Goal: Entertainment & Leisure: Browse casually

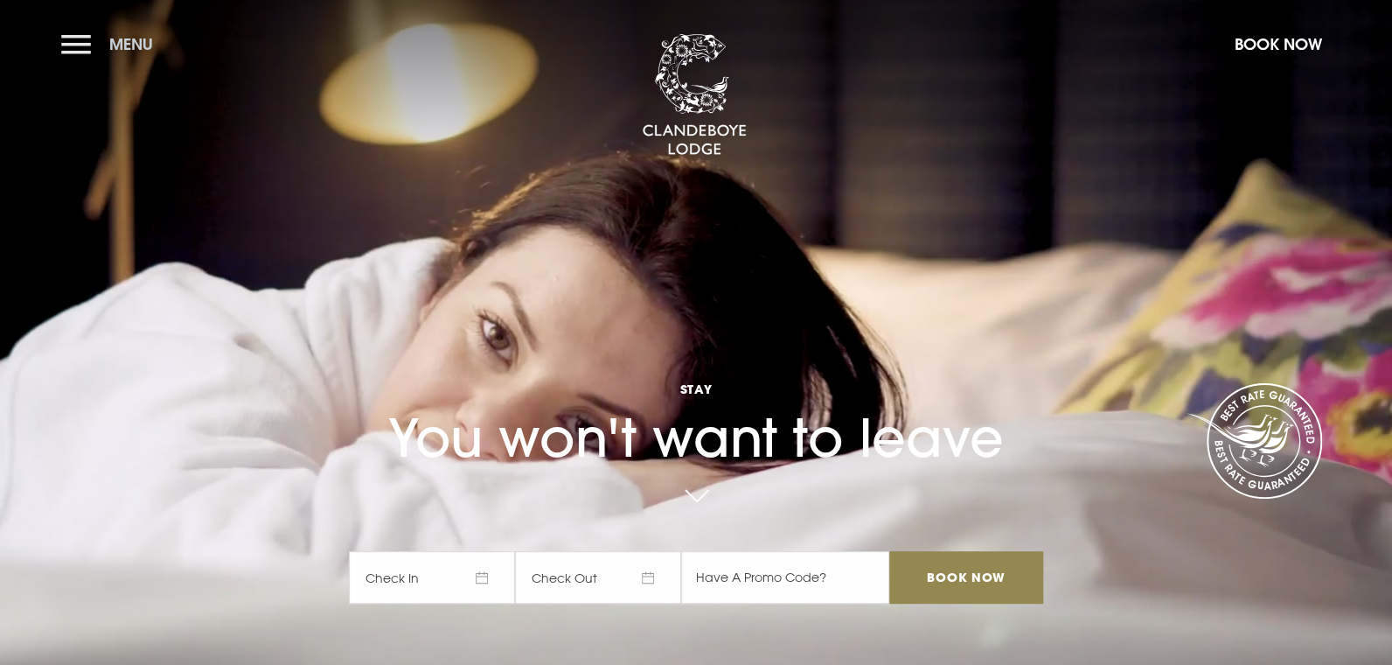
click at [80, 47] on button "Menu" at bounding box center [111, 44] width 101 height 38
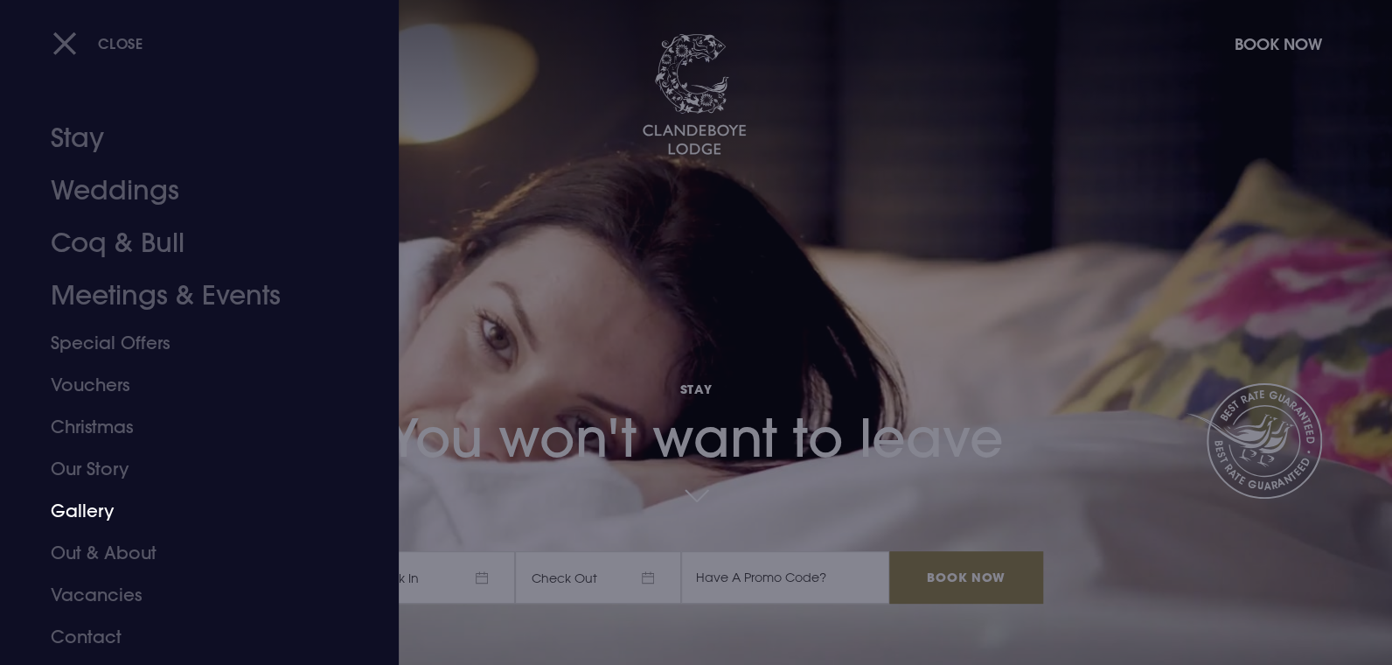
click at [95, 512] on link "Gallery" at bounding box center [189, 511] width 276 height 42
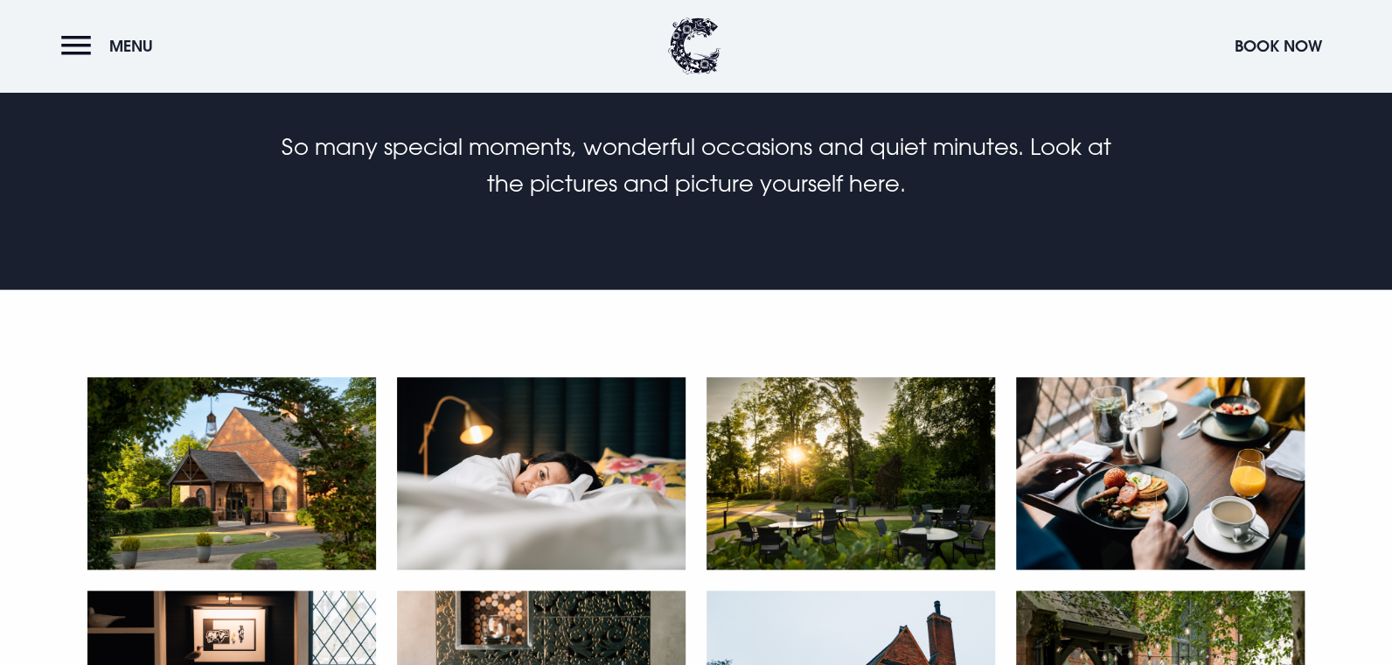
scroll to position [525, 0]
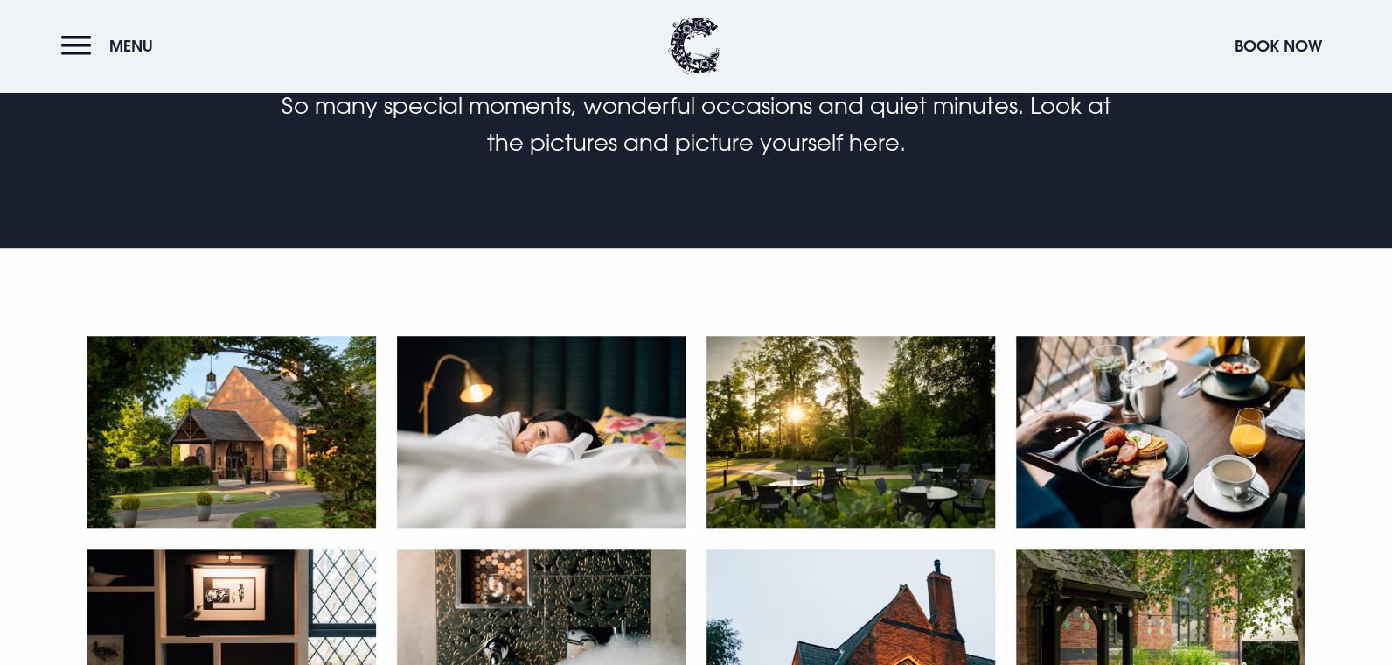
click at [543, 452] on img at bounding box center [541, 432] width 289 height 192
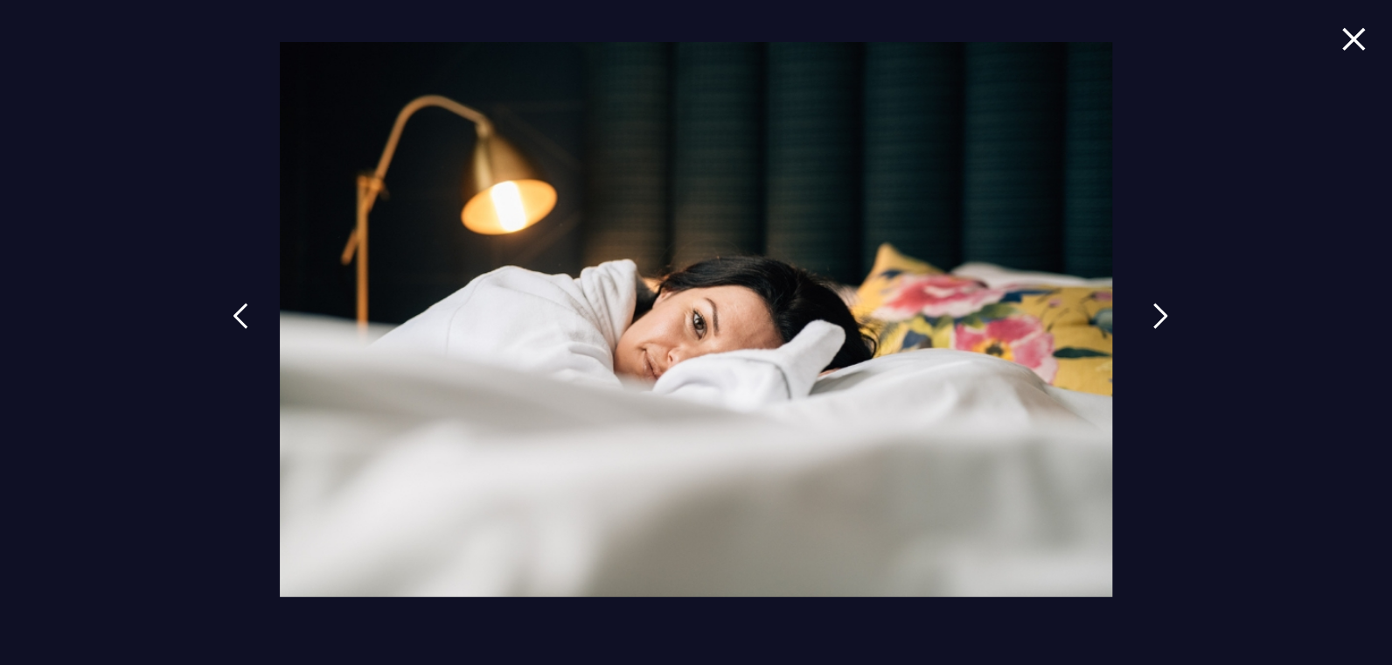
click at [1142, 317] on link at bounding box center [1161, 329] width 44 height 80
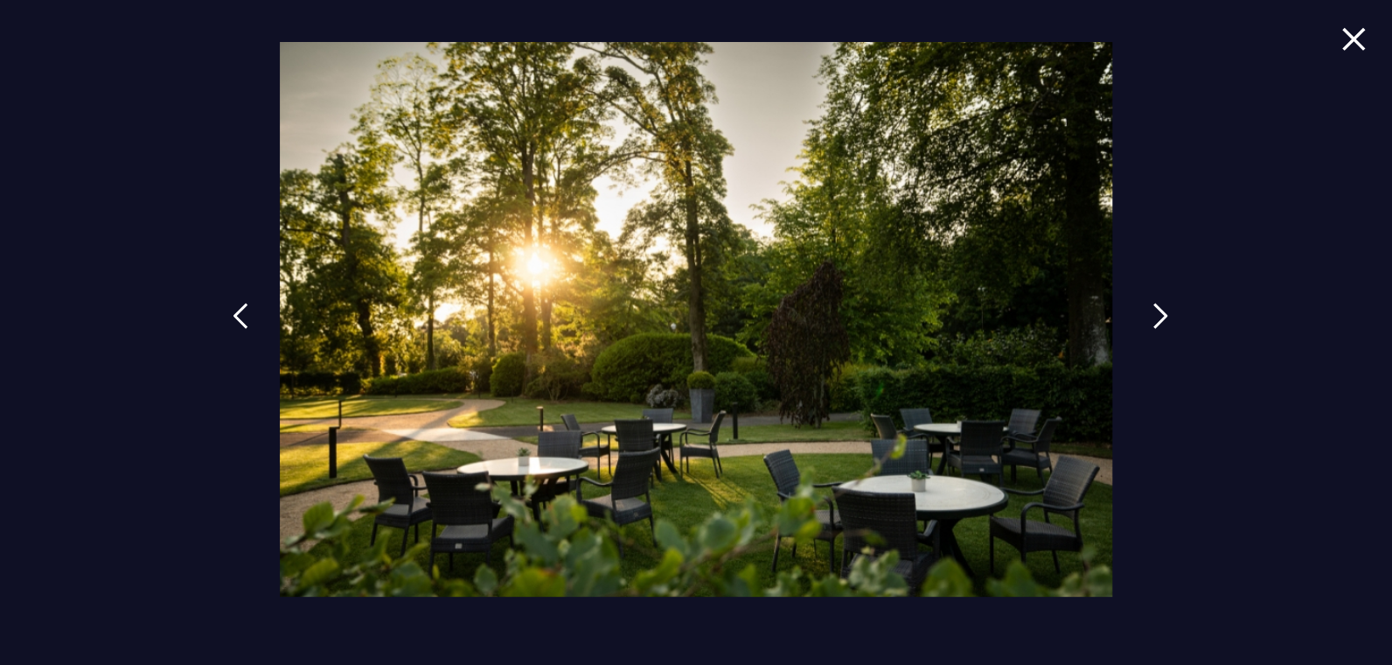
click at [1154, 316] on img at bounding box center [1161, 316] width 16 height 26
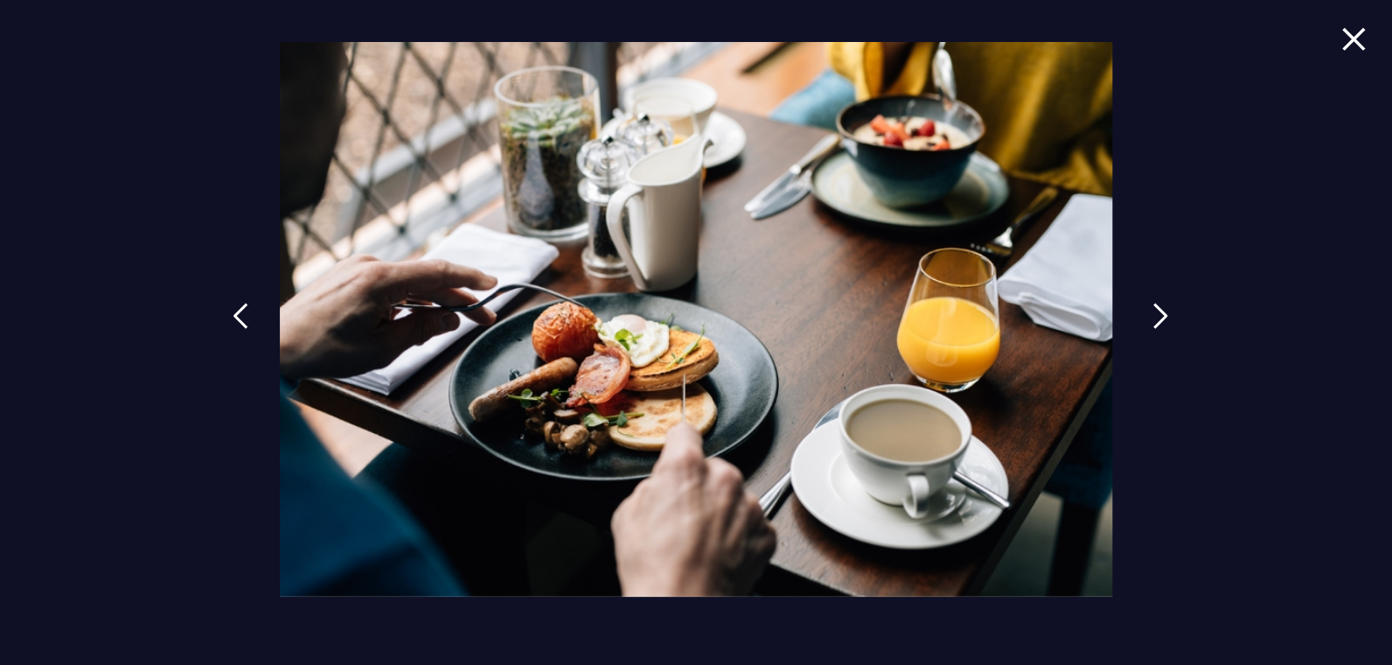
click at [1155, 317] on img at bounding box center [1161, 316] width 16 height 26
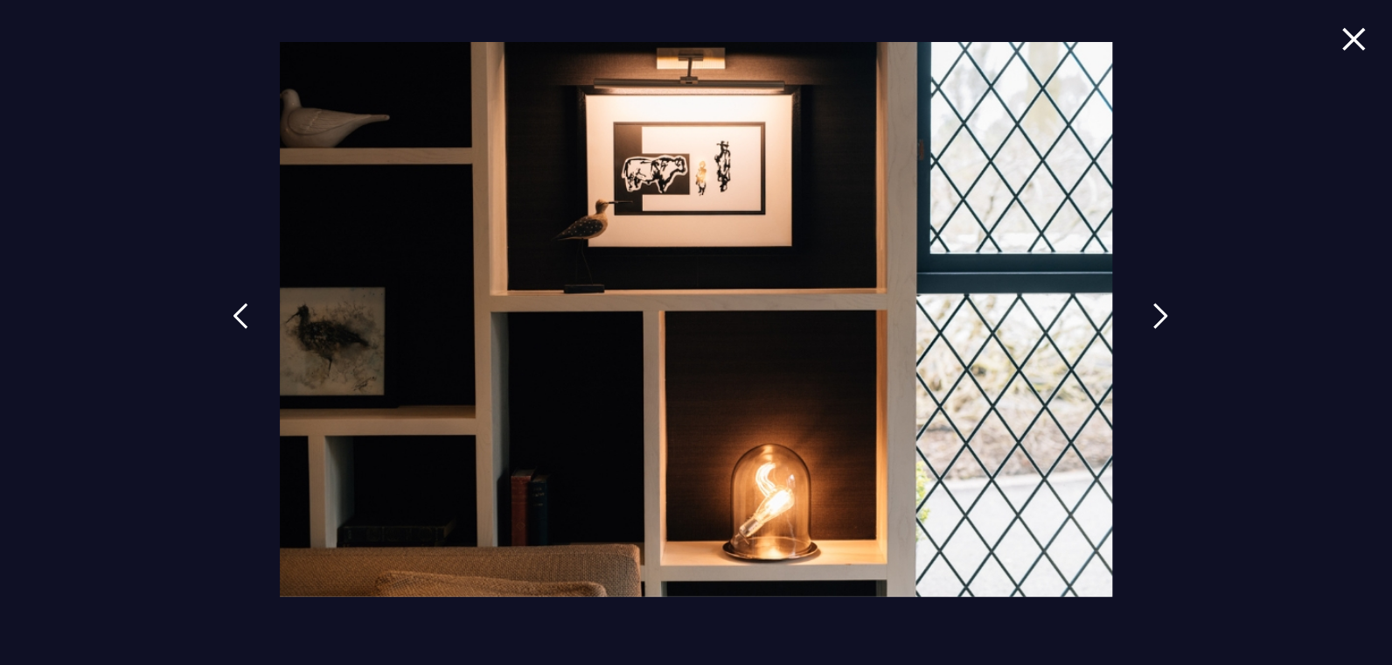
click at [1155, 317] on img at bounding box center [1161, 316] width 16 height 26
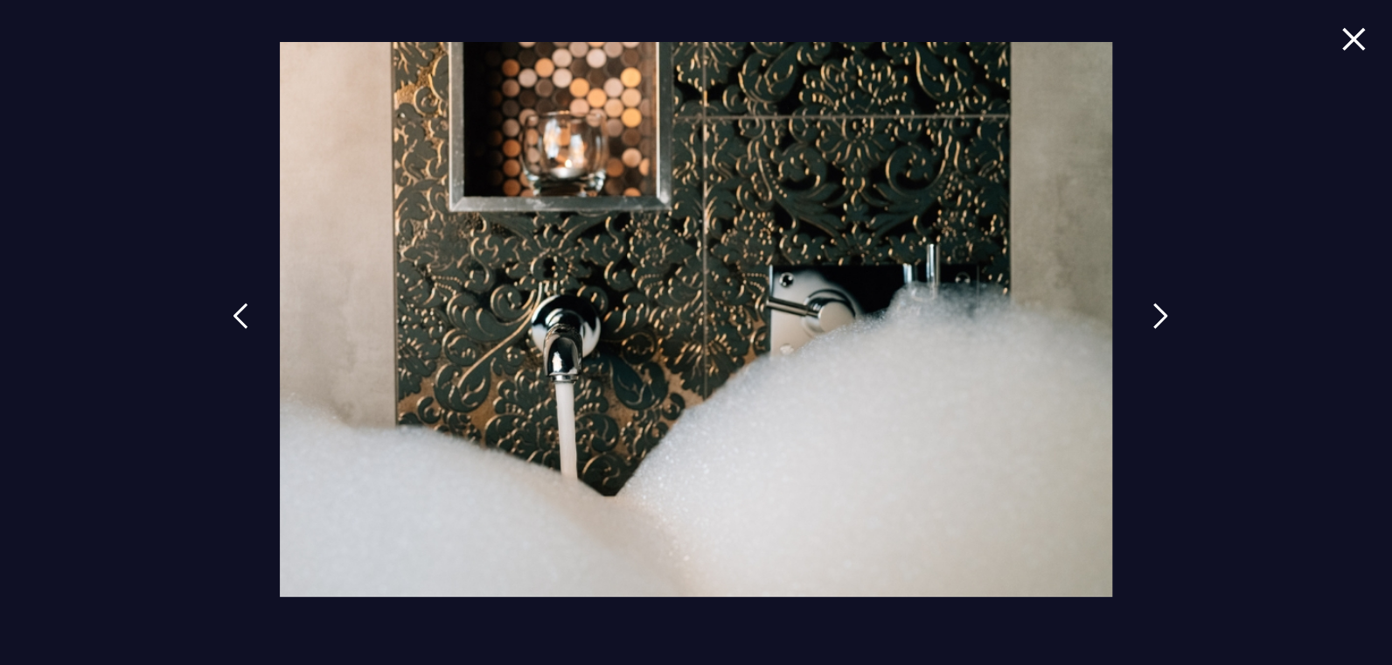
click at [1155, 317] on img at bounding box center [1161, 316] width 16 height 26
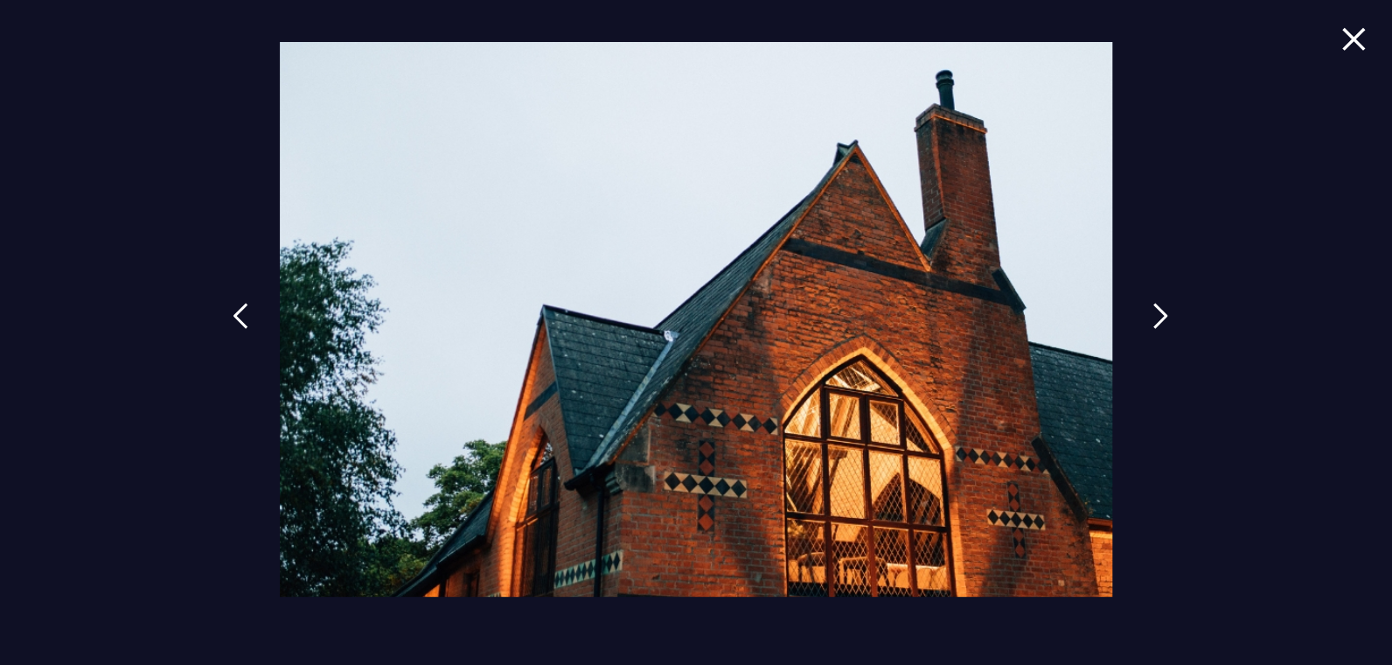
click at [1155, 317] on img at bounding box center [1161, 316] width 16 height 26
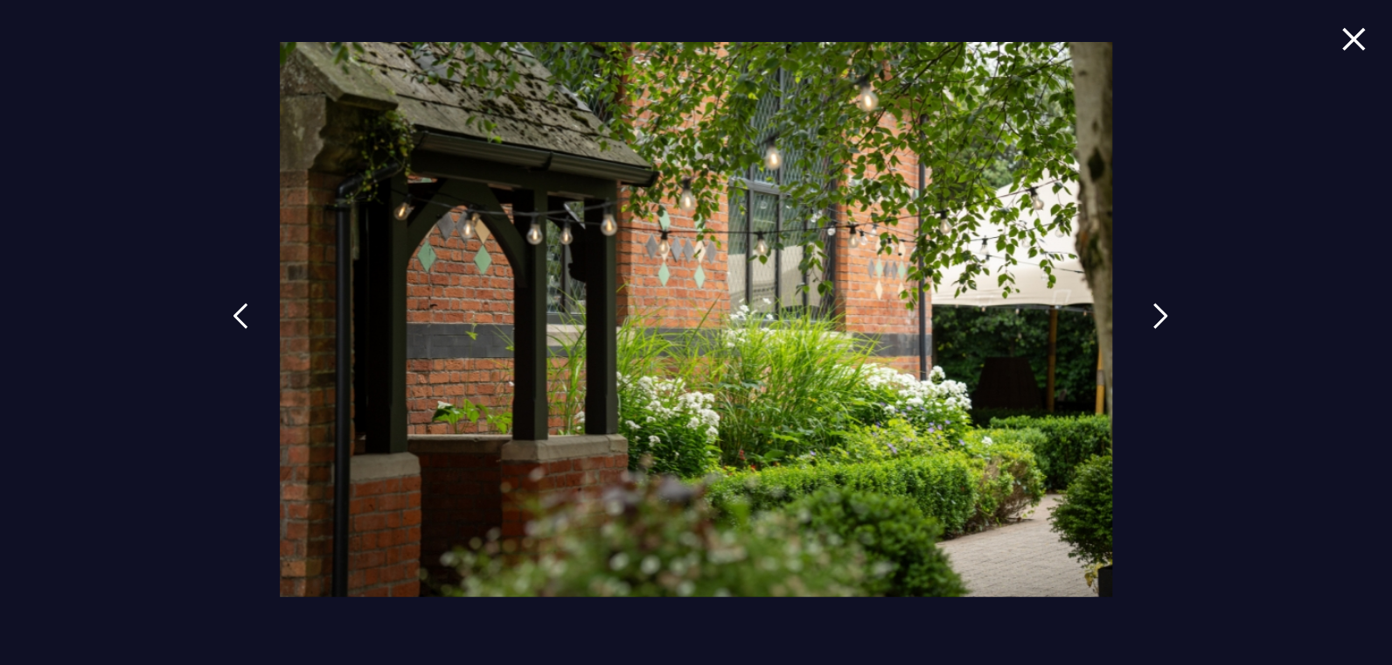
click at [1155, 317] on img at bounding box center [1161, 316] width 16 height 26
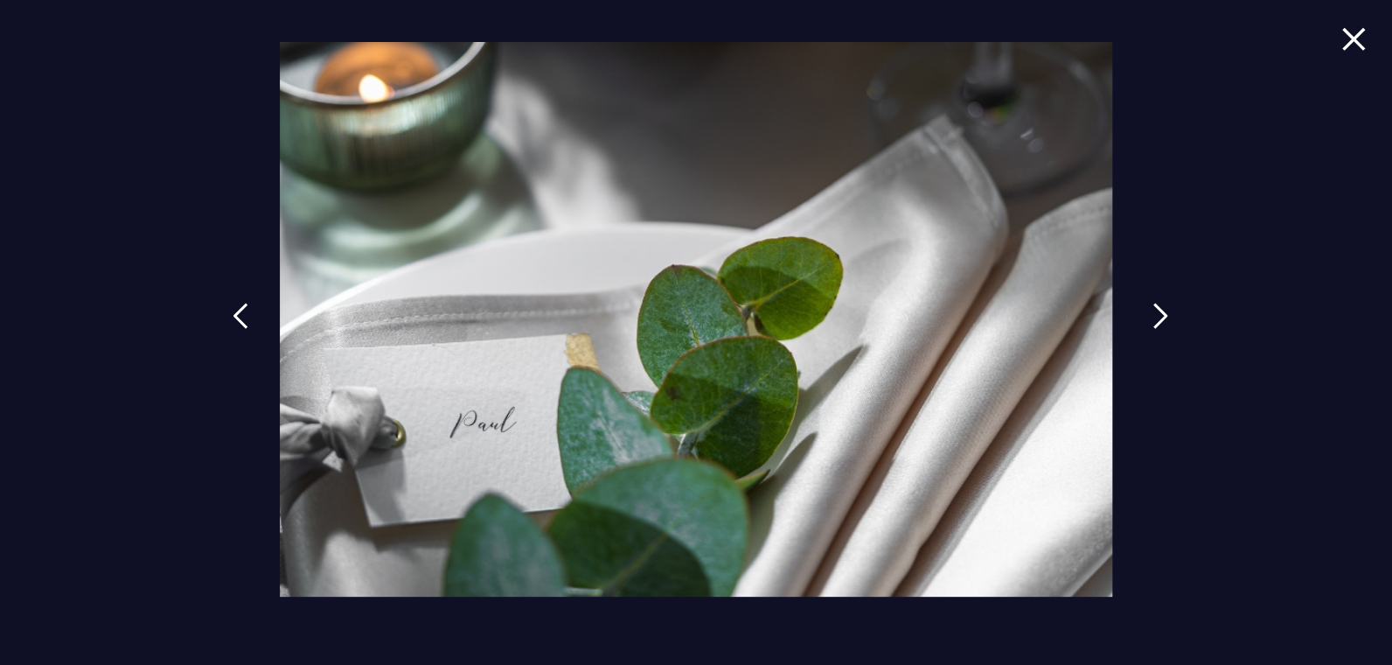
click at [1155, 317] on img at bounding box center [1161, 316] width 16 height 26
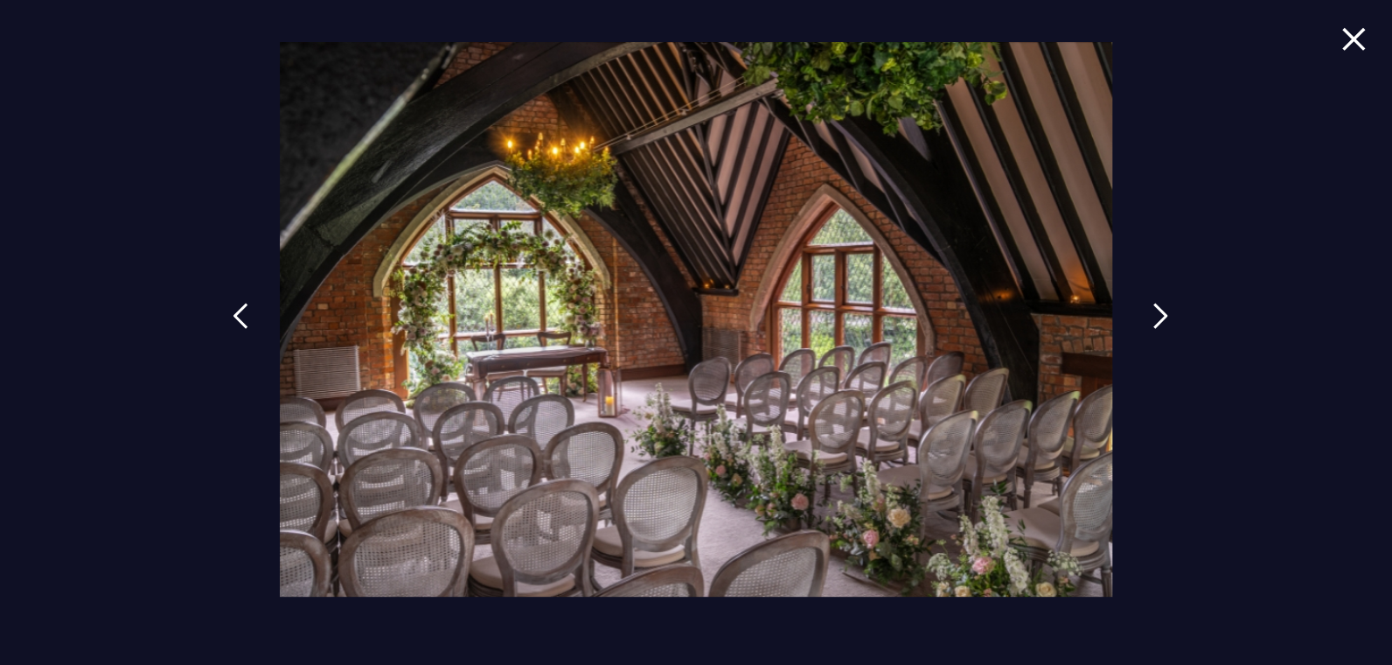
click at [1155, 317] on img at bounding box center [1161, 316] width 16 height 26
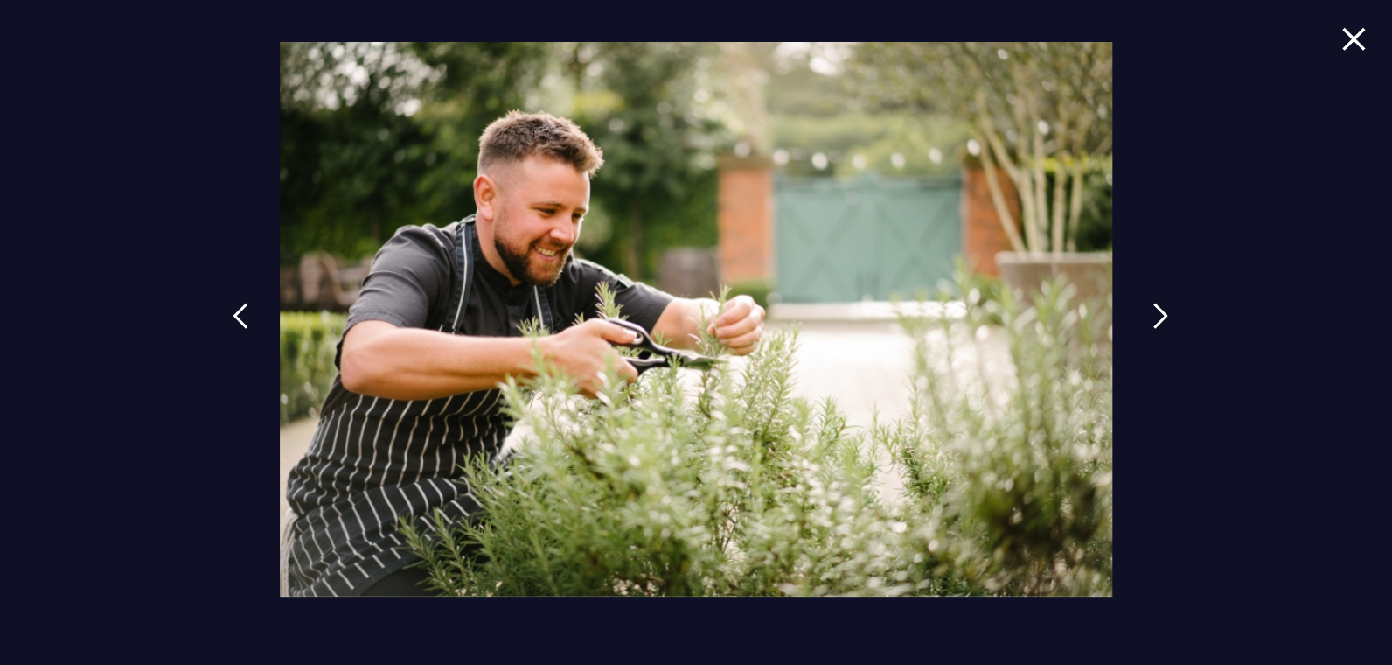
click at [1155, 317] on img at bounding box center [1161, 316] width 16 height 26
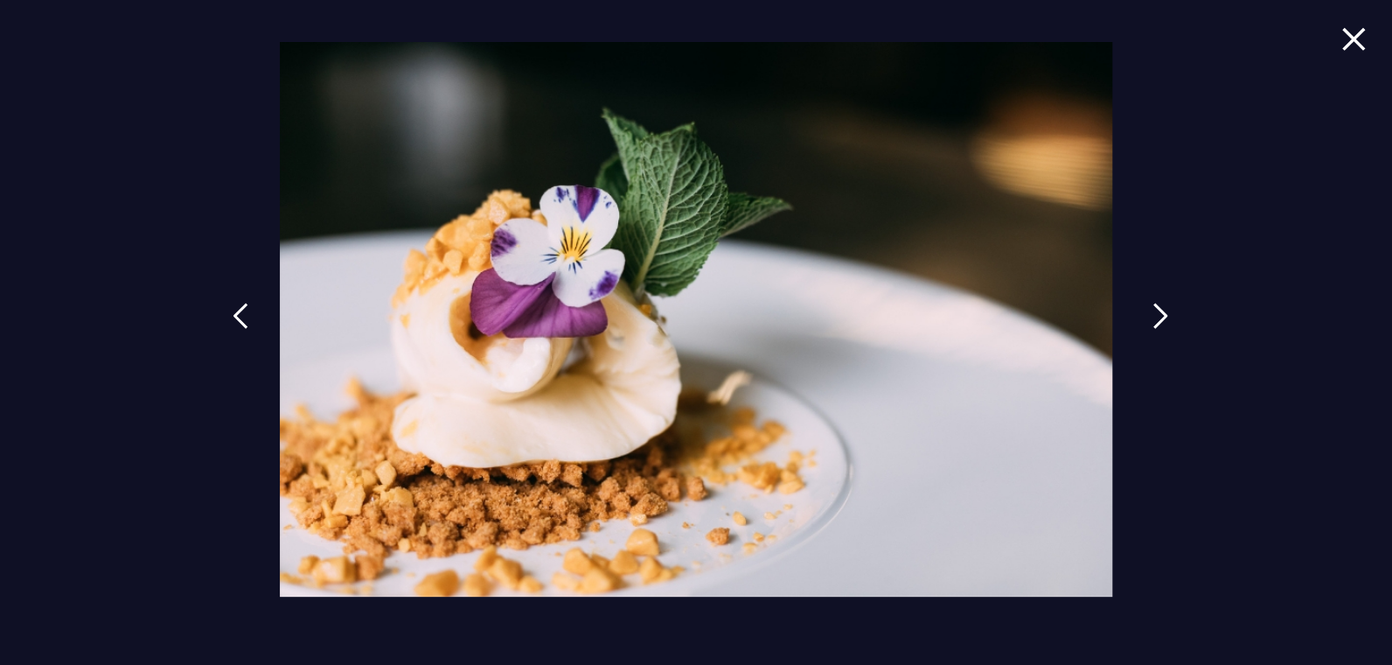
click at [1155, 317] on img at bounding box center [1161, 316] width 16 height 26
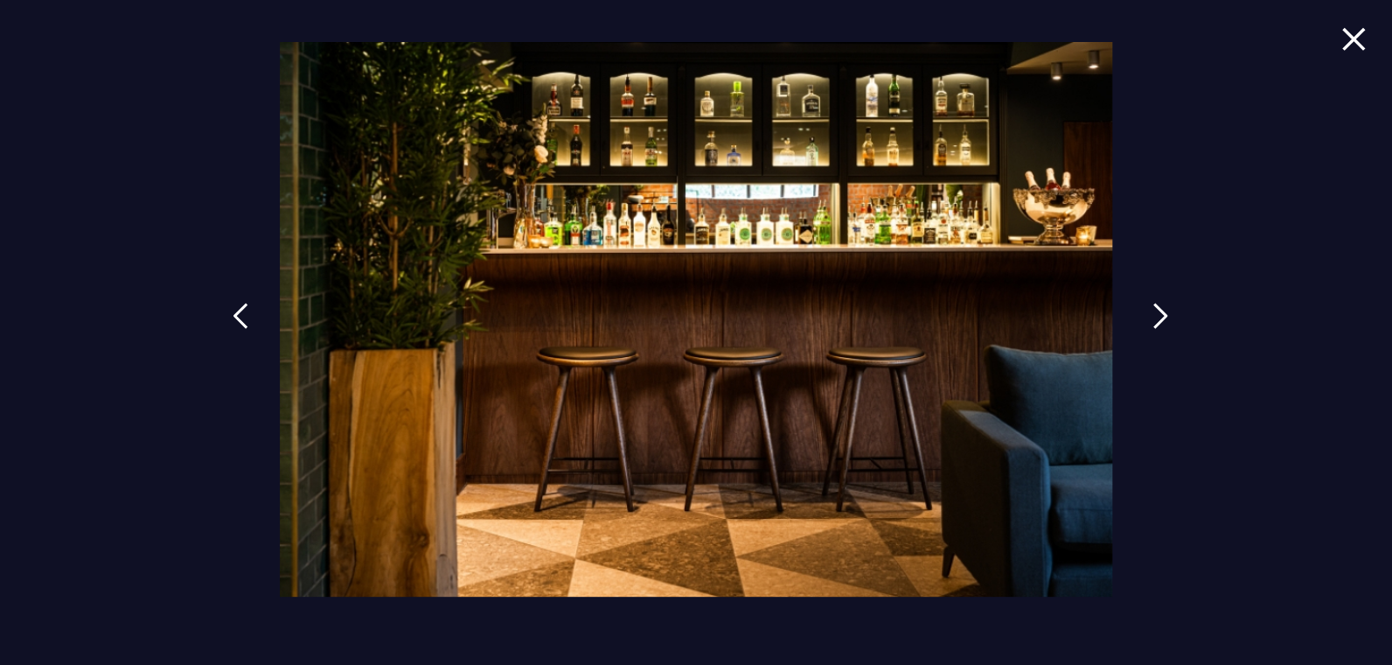
click at [1155, 317] on img at bounding box center [1161, 316] width 16 height 26
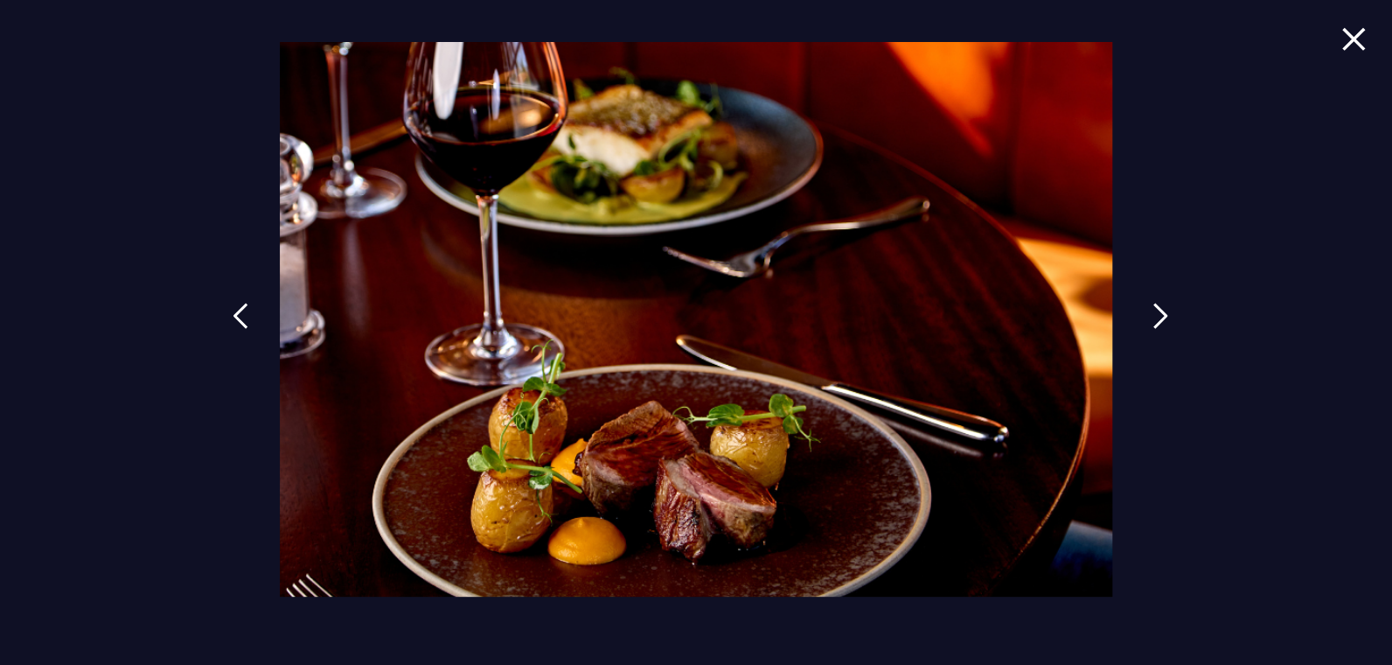
click at [1155, 317] on img at bounding box center [1161, 316] width 16 height 26
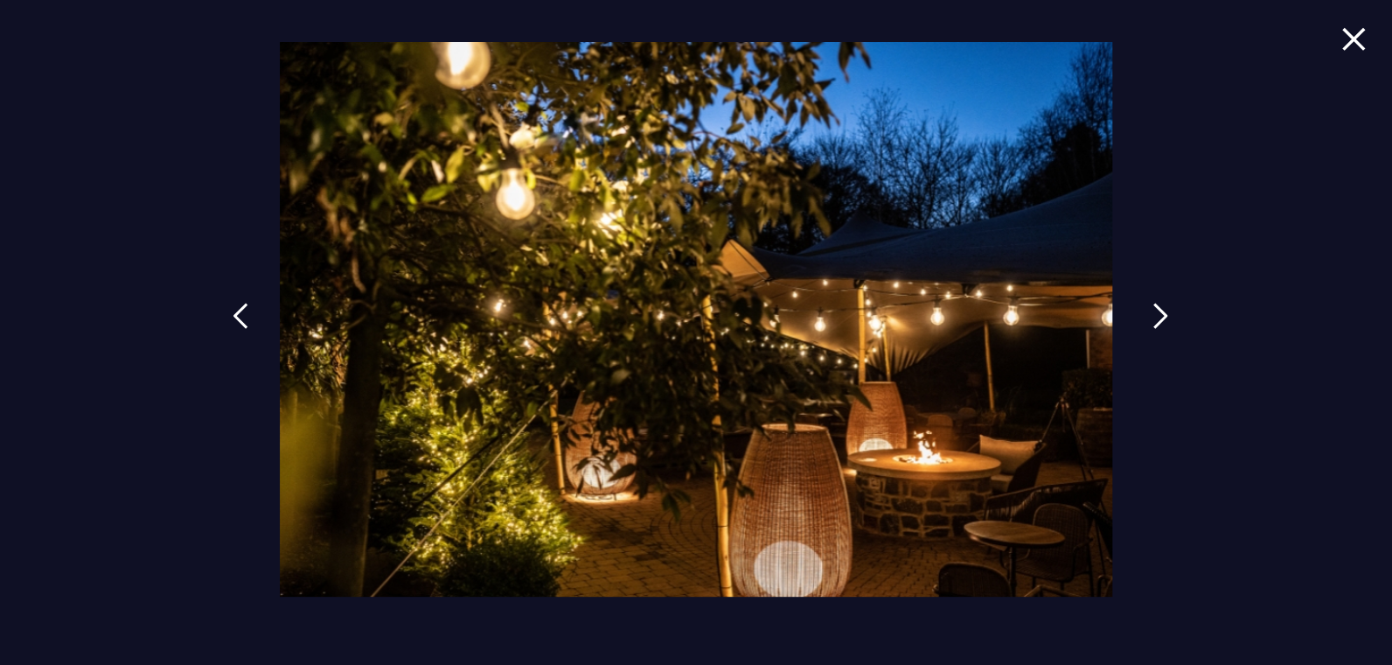
click at [1155, 317] on img at bounding box center [1161, 316] width 16 height 26
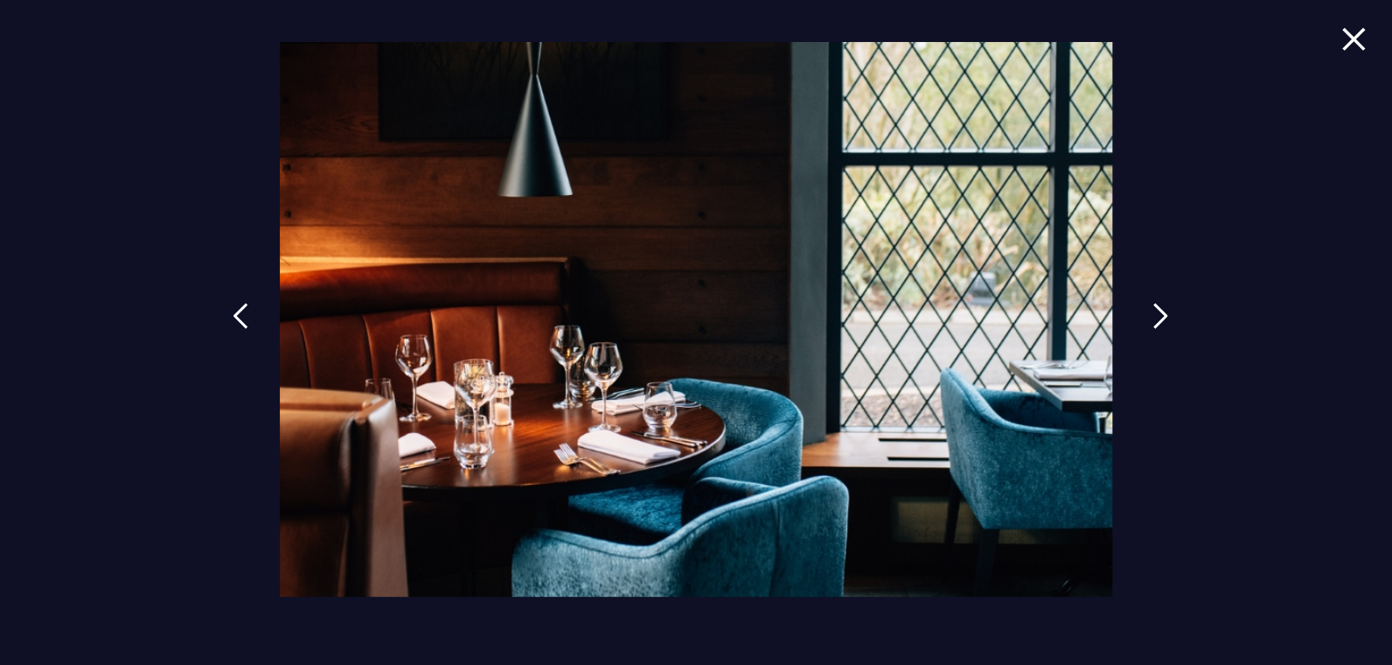
click at [1155, 317] on img at bounding box center [1161, 316] width 16 height 26
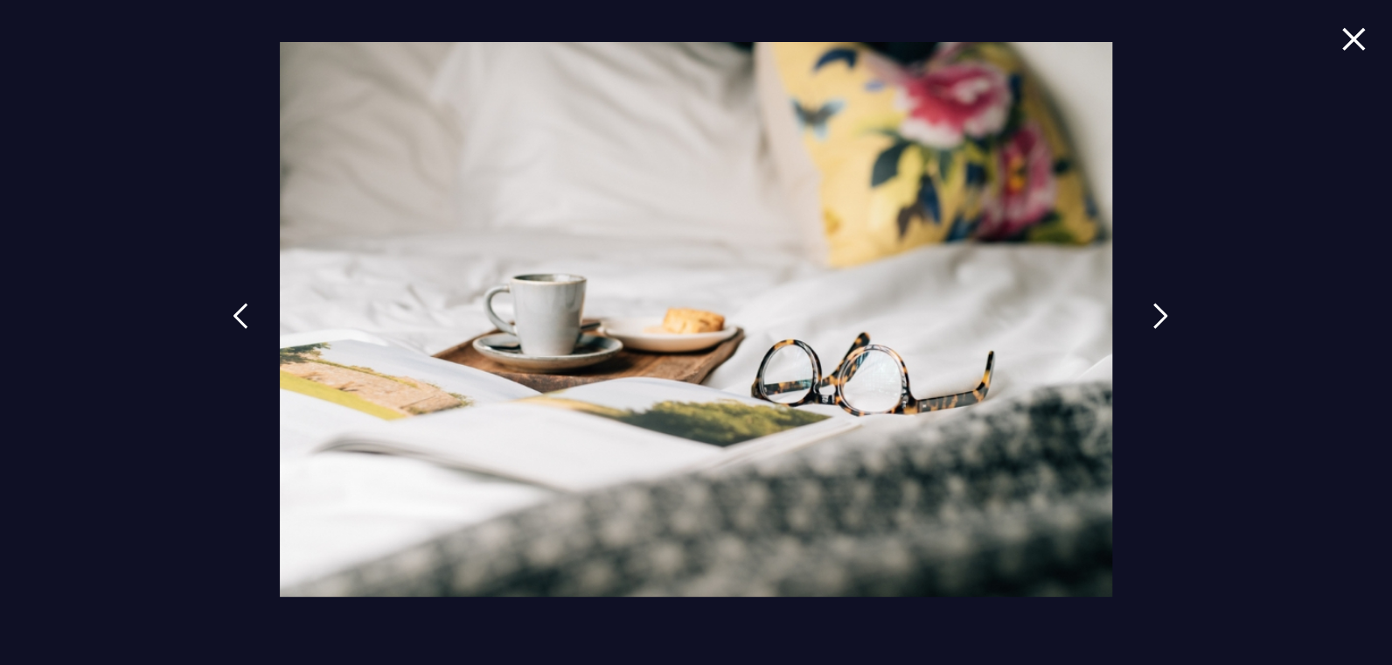
click at [1155, 317] on img at bounding box center [1161, 316] width 16 height 26
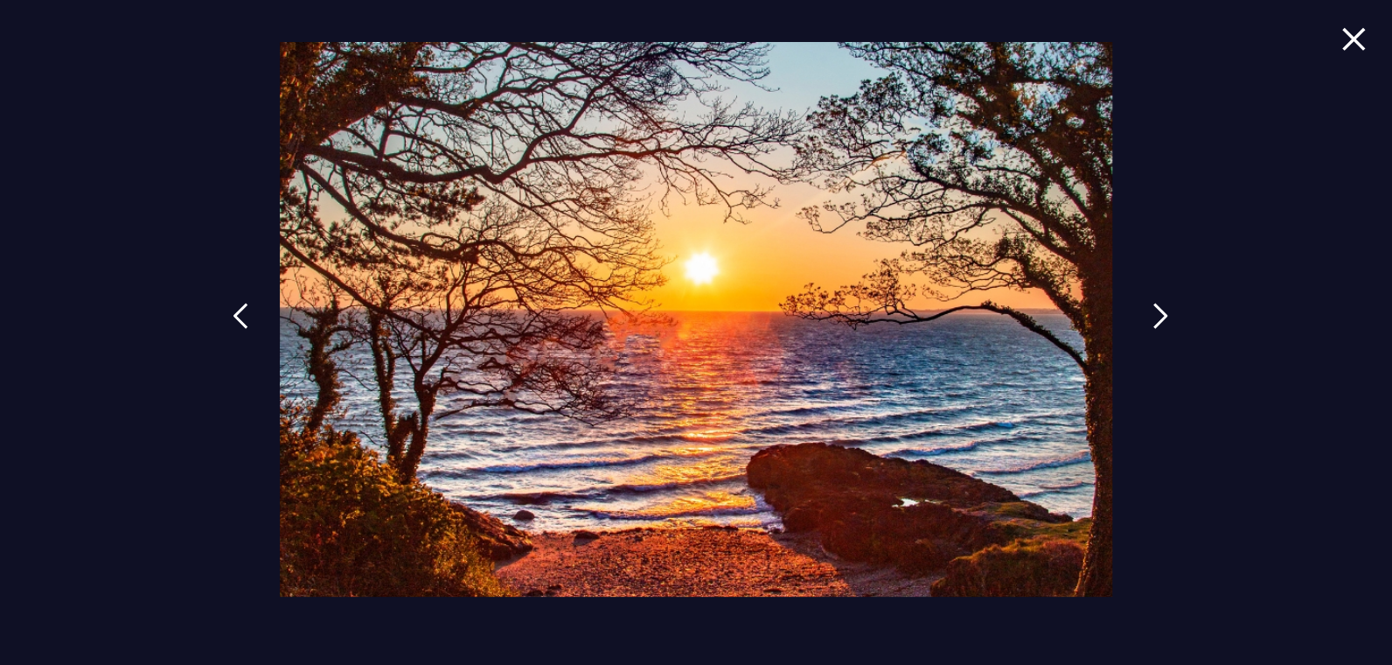
click at [1155, 317] on img at bounding box center [1161, 316] width 16 height 26
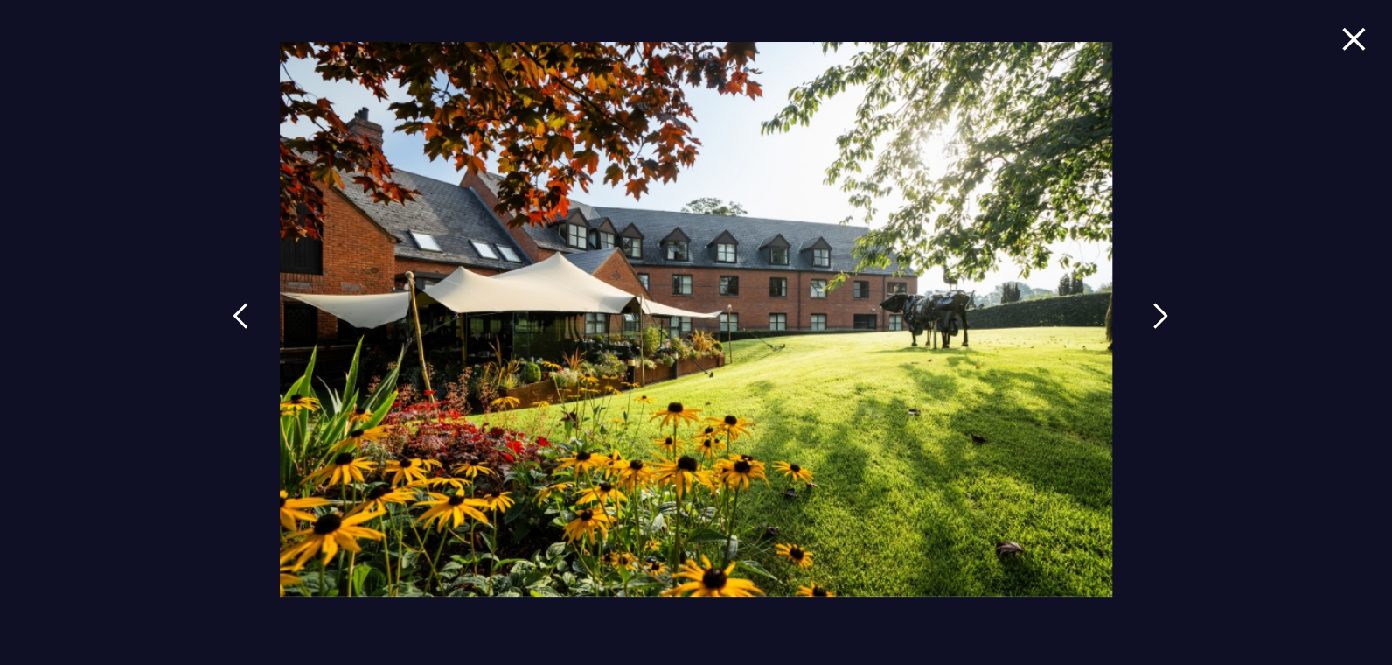
click at [1155, 317] on img at bounding box center [1161, 316] width 16 height 26
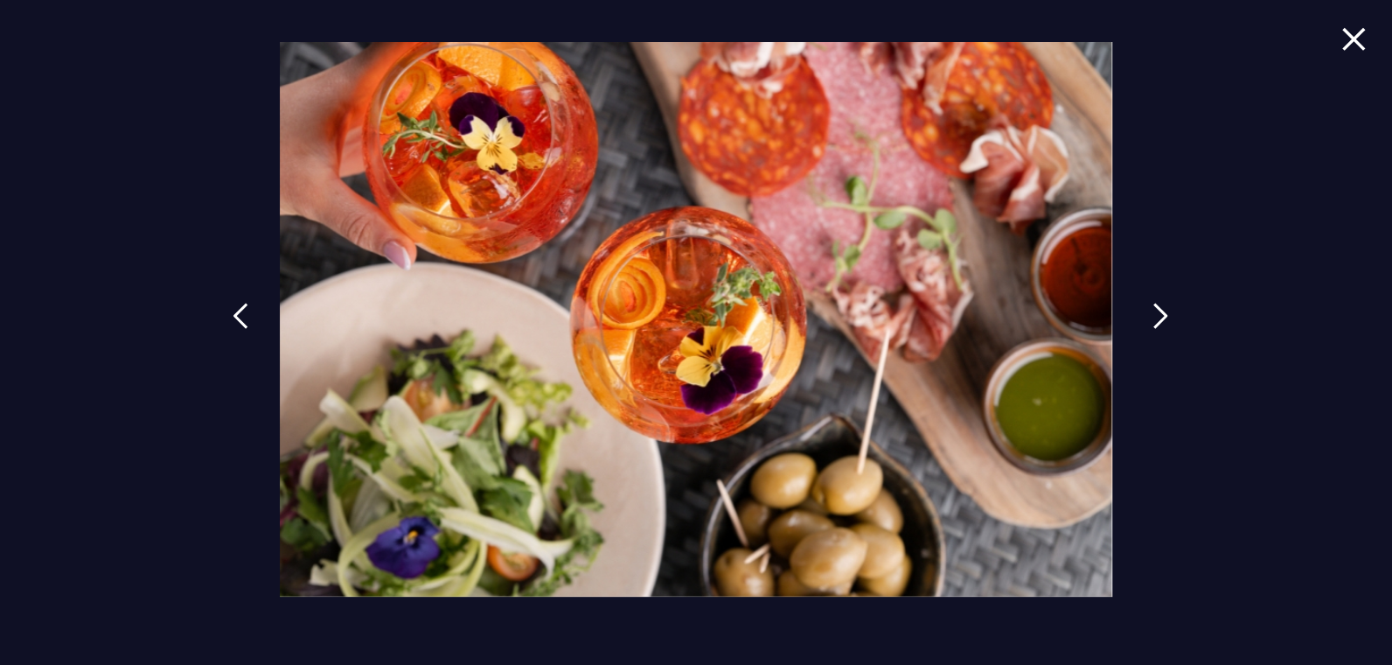
click at [1155, 317] on img at bounding box center [1161, 316] width 16 height 26
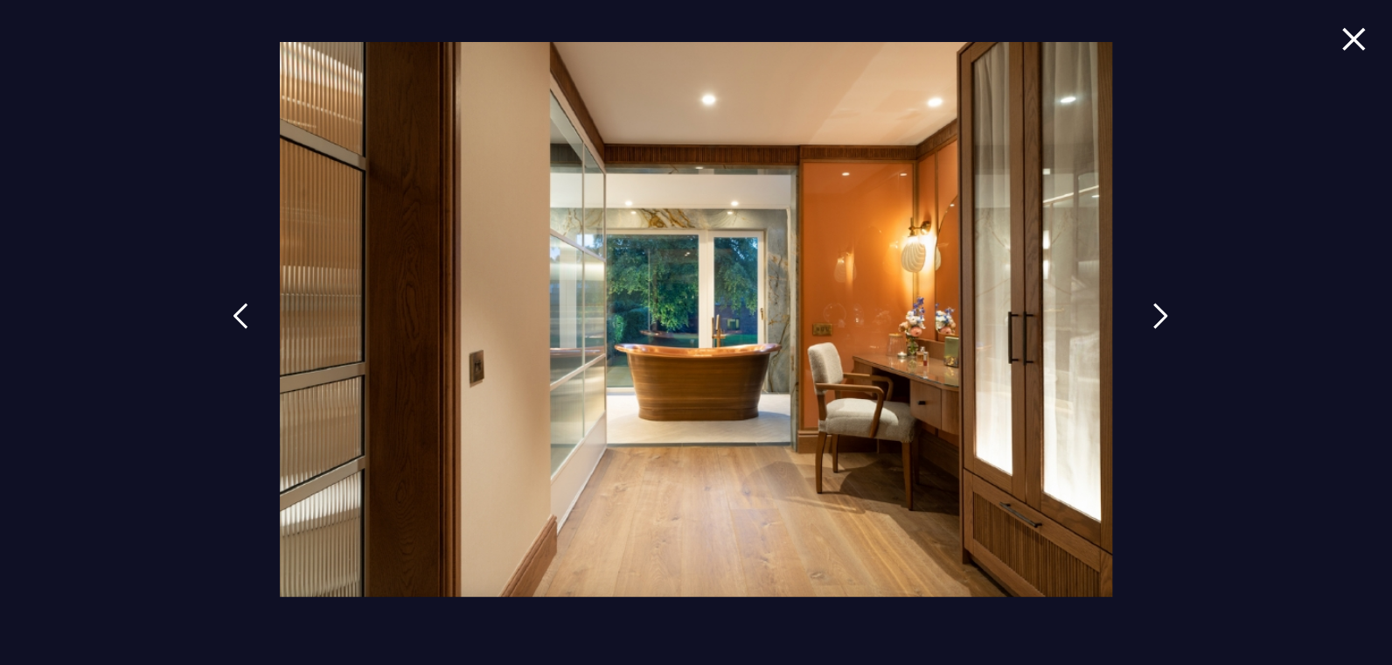
click at [1155, 317] on img at bounding box center [1161, 316] width 16 height 26
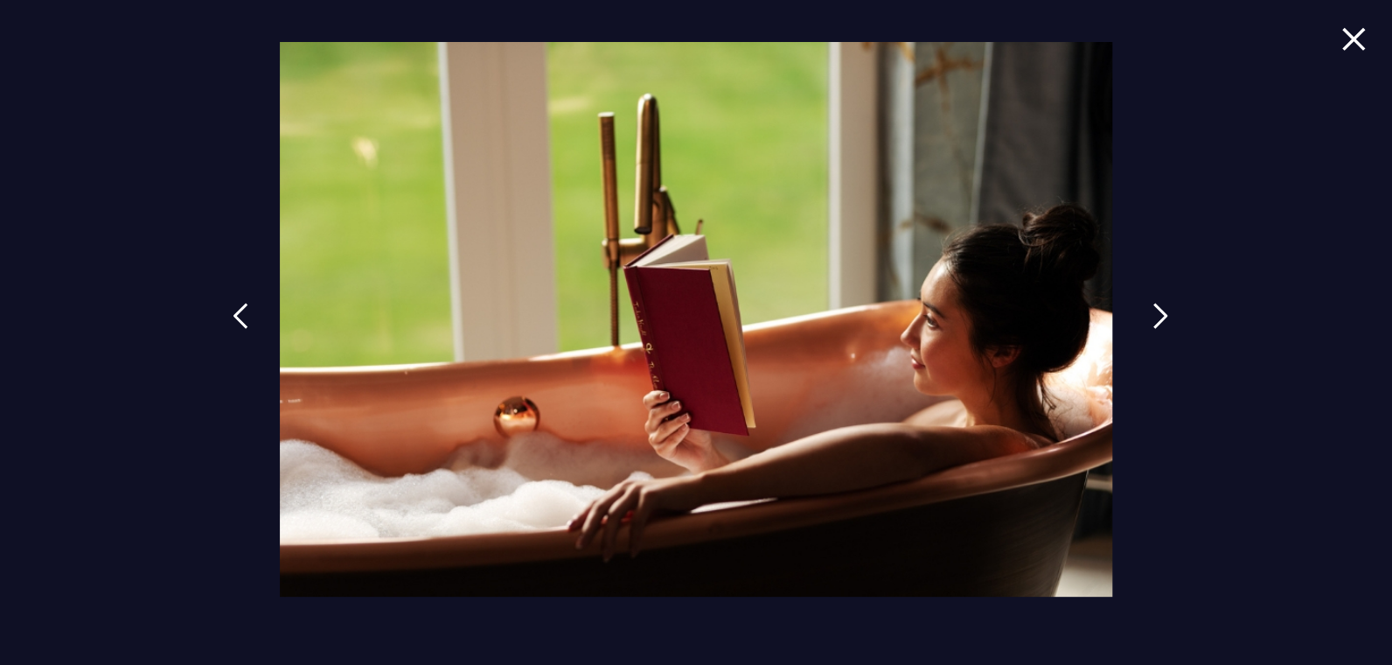
click at [1155, 317] on img at bounding box center [1161, 316] width 16 height 26
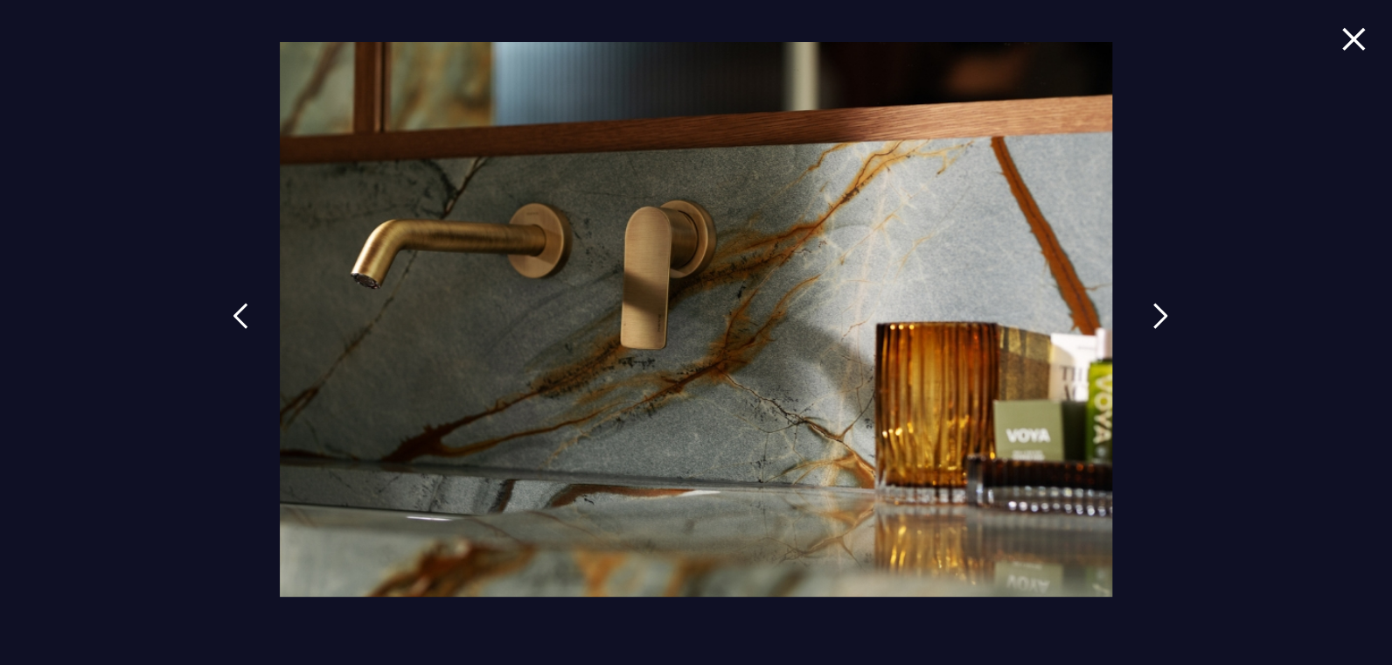
click at [1155, 317] on img at bounding box center [1161, 316] width 16 height 26
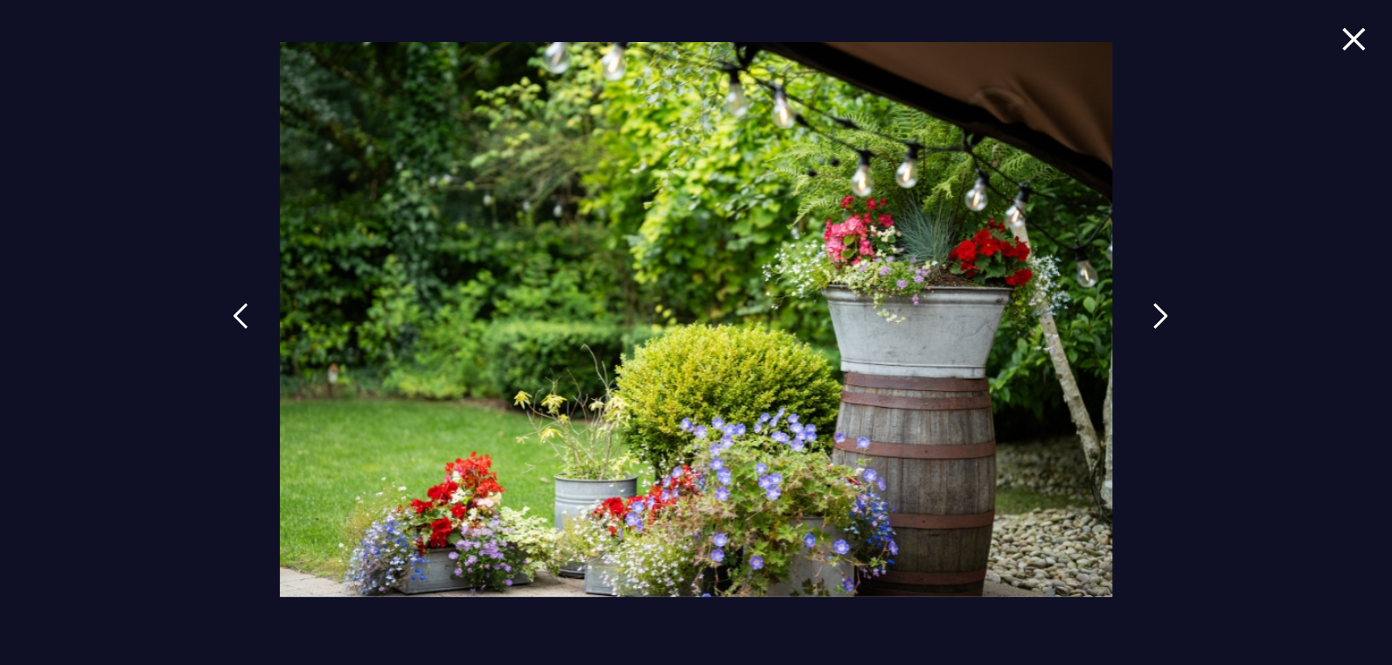
click at [1155, 317] on img at bounding box center [1161, 316] width 16 height 26
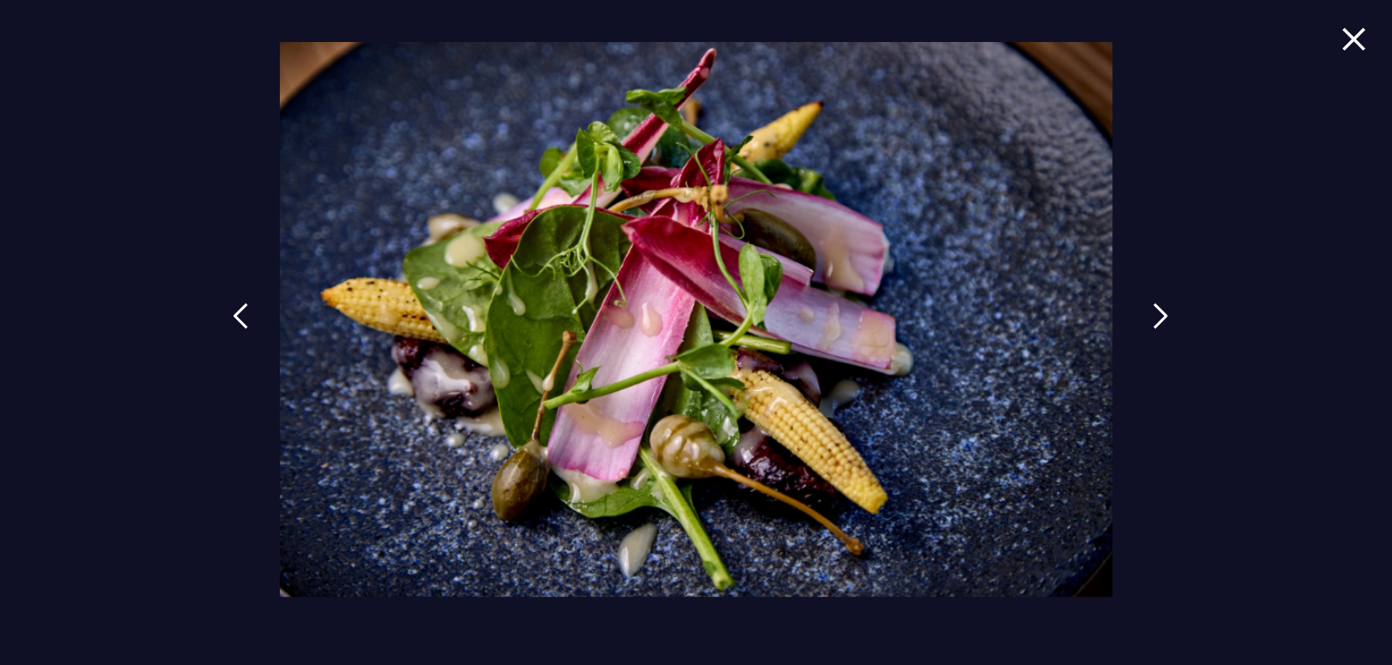
click at [1155, 317] on img at bounding box center [1161, 316] width 16 height 26
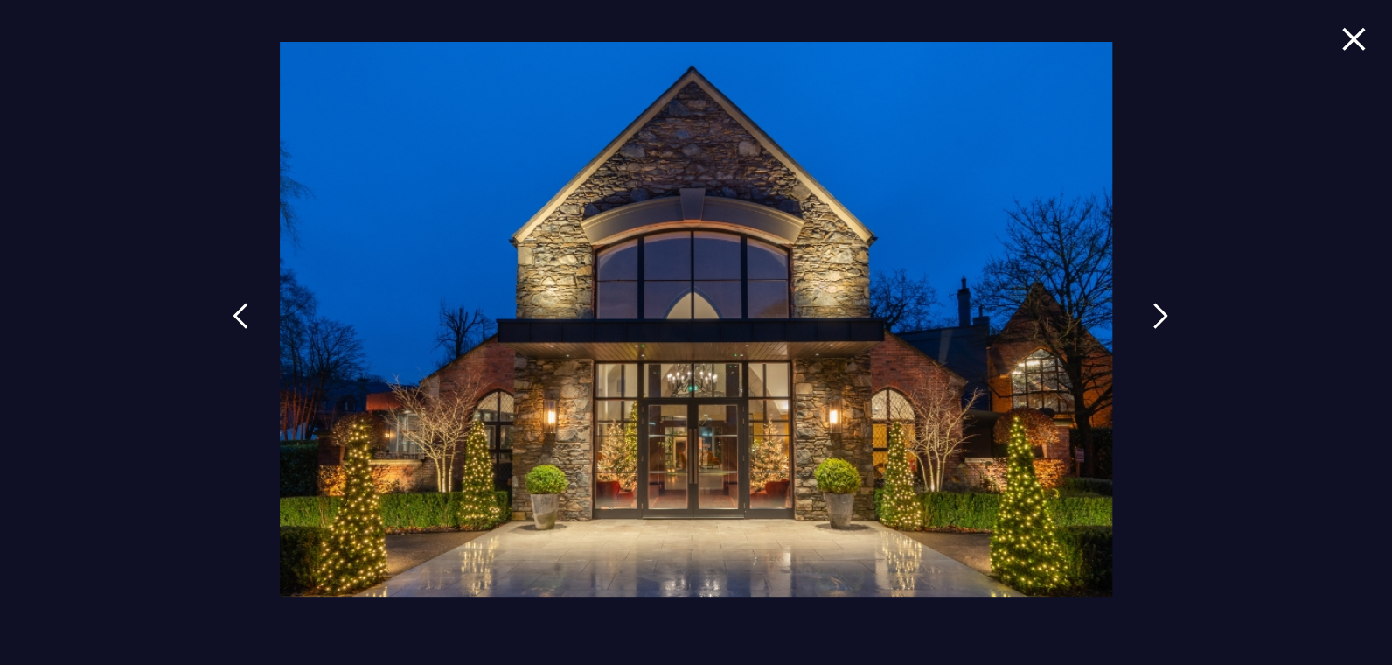
click at [1155, 317] on img at bounding box center [1161, 316] width 16 height 26
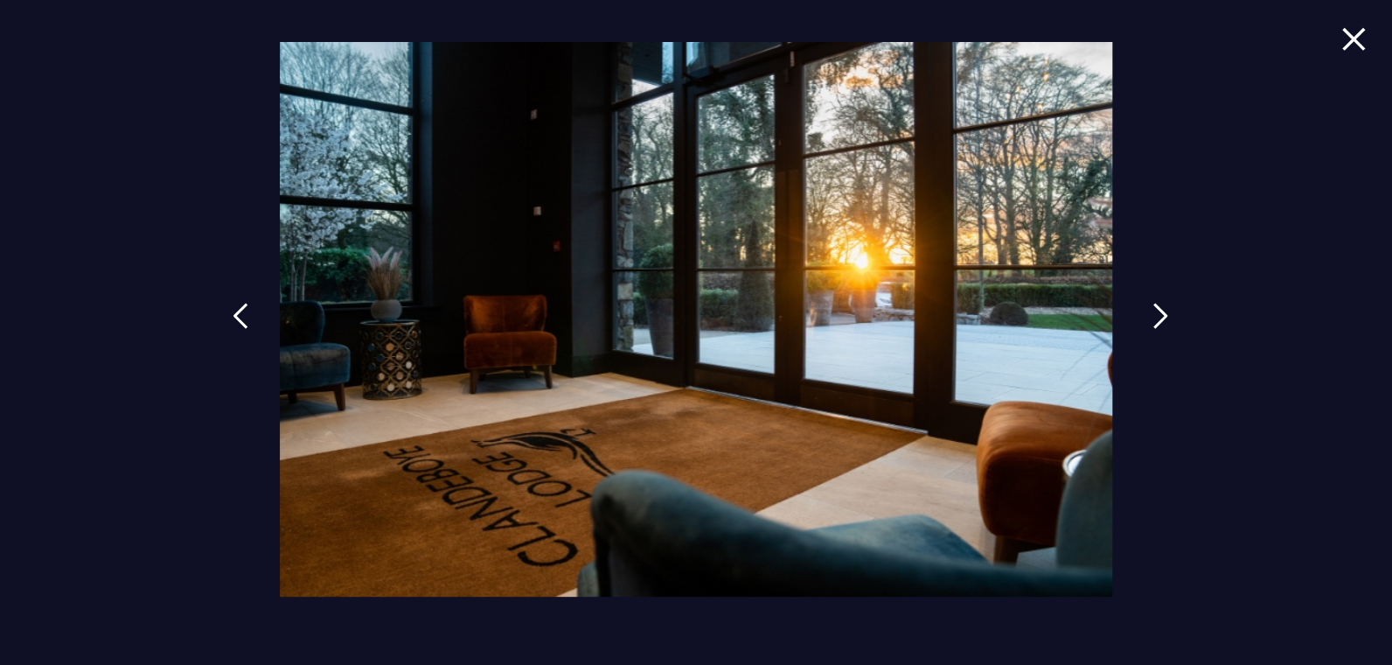
click at [1155, 317] on img at bounding box center [1161, 316] width 16 height 26
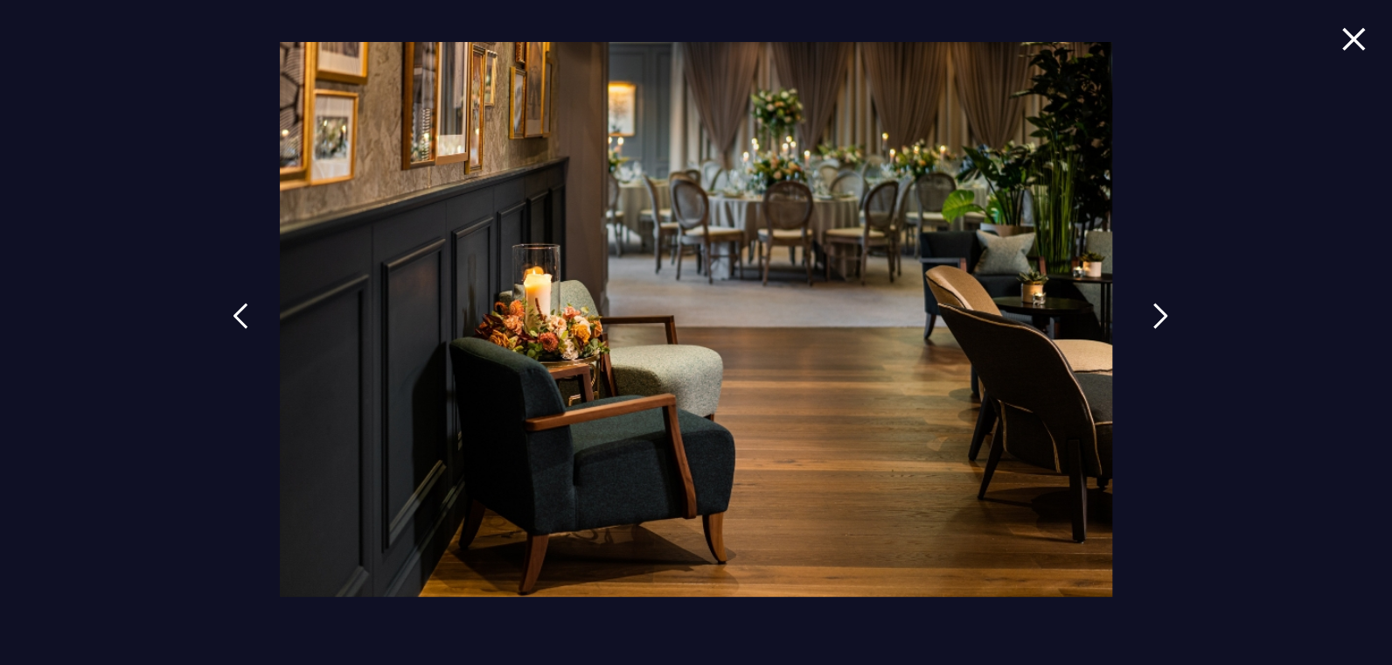
click at [1153, 320] on img at bounding box center [1161, 316] width 16 height 26
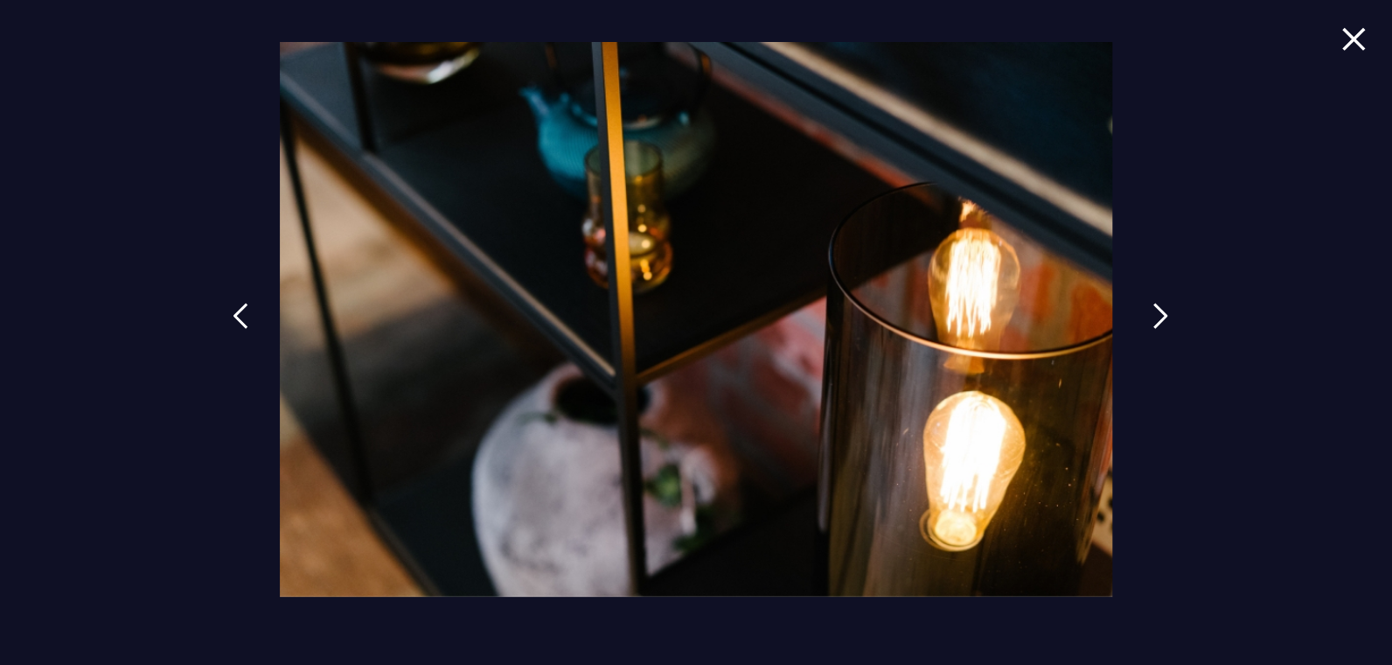
click at [1153, 320] on img at bounding box center [1161, 316] width 16 height 26
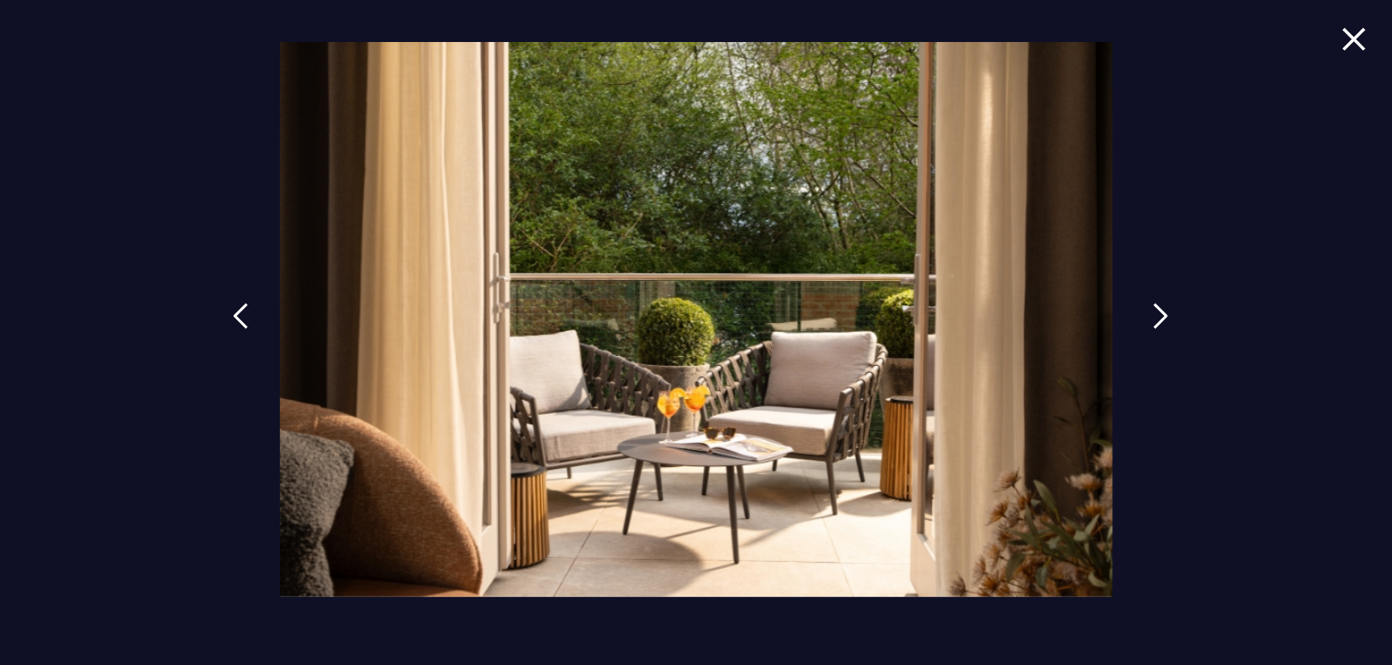
click at [1153, 320] on img at bounding box center [1161, 316] width 16 height 26
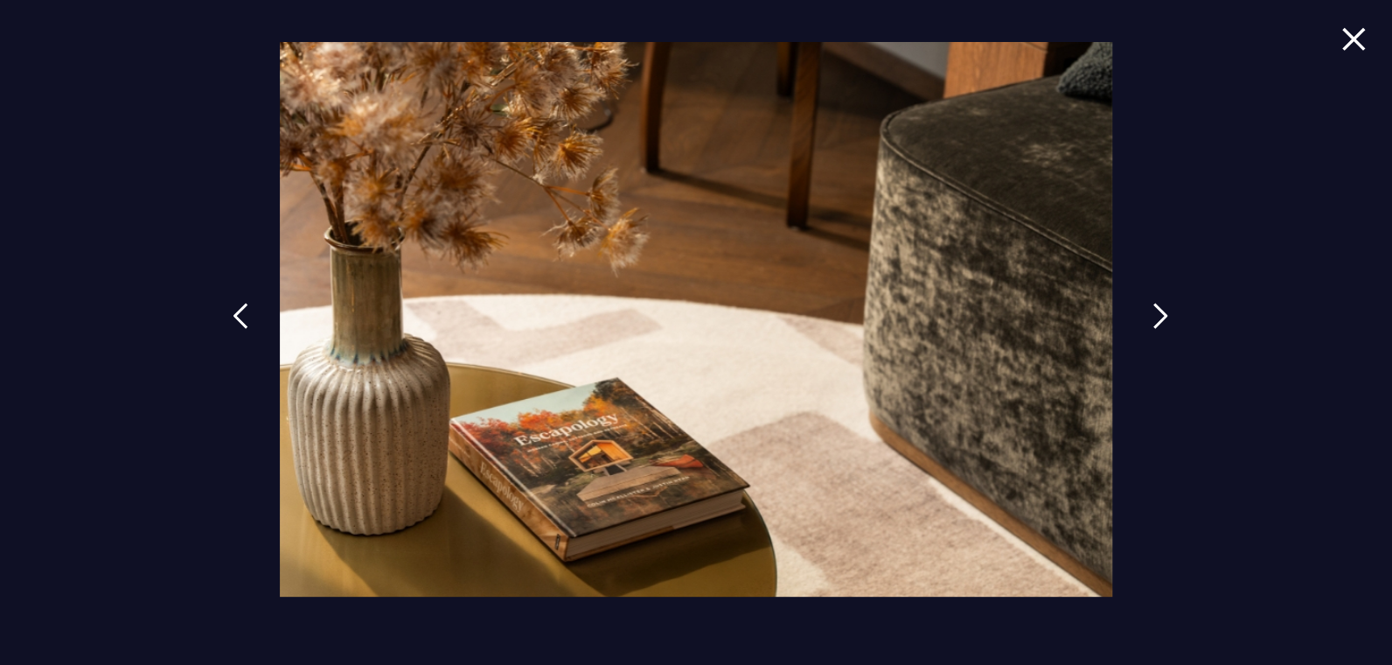
click at [1153, 320] on img at bounding box center [1161, 316] width 16 height 26
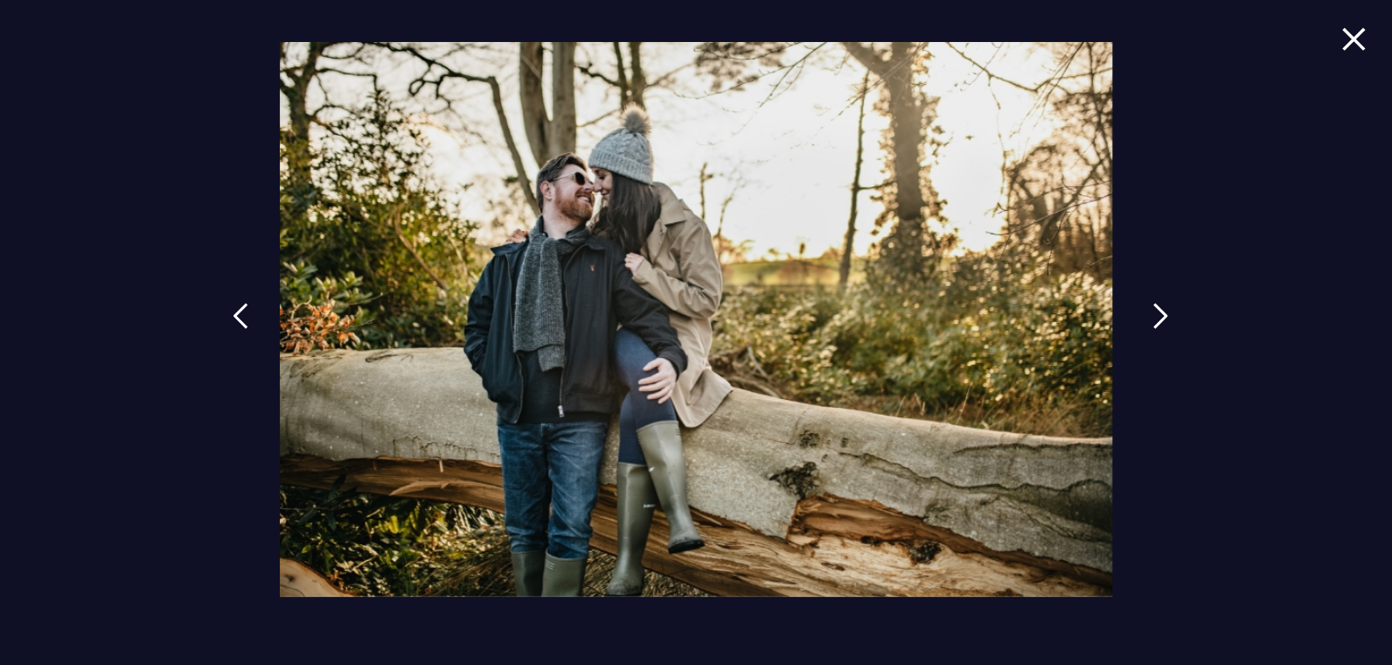
click at [1153, 320] on img at bounding box center [1161, 316] width 16 height 26
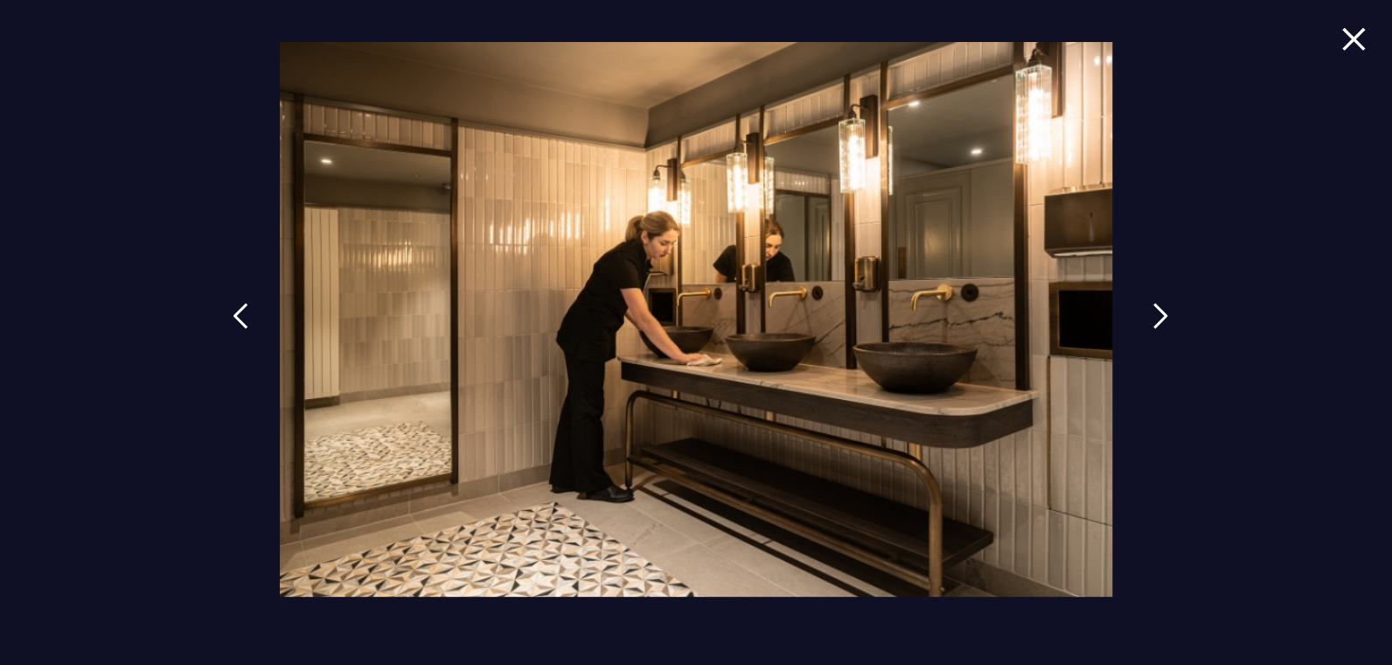
click at [1153, 320] on img at bounding box center [1161, 316] width 16 height 26
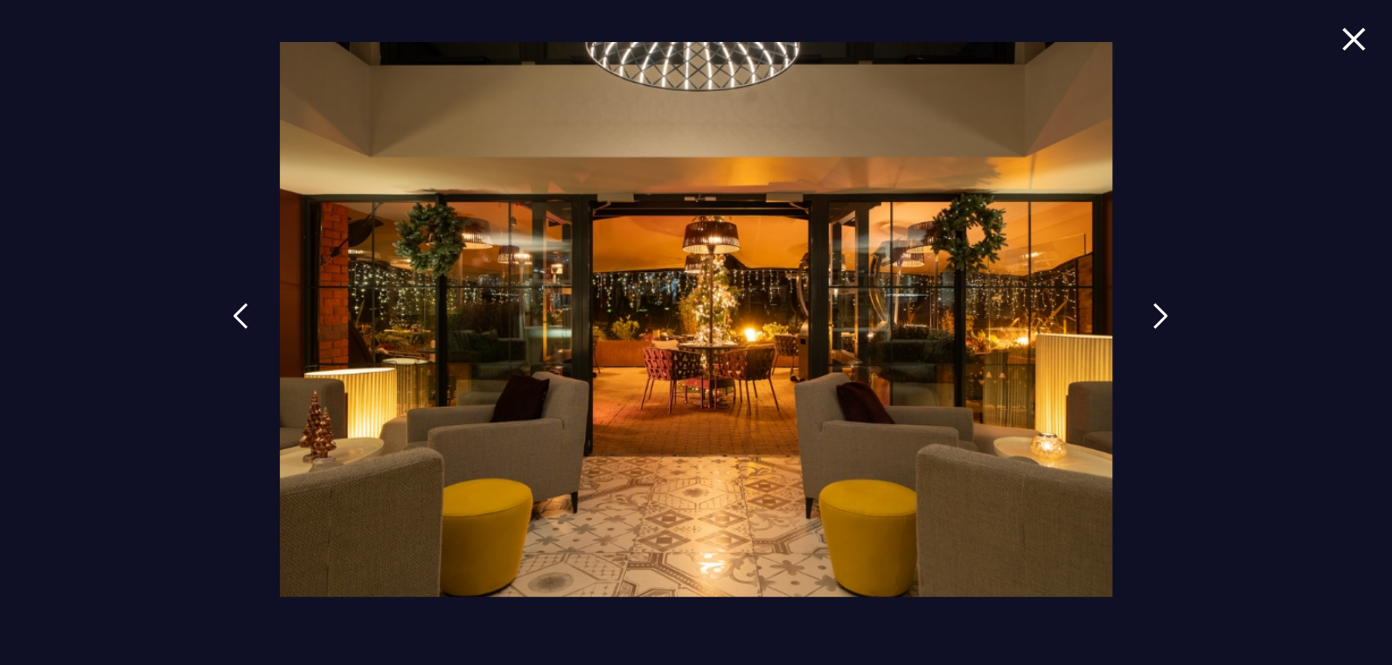
click at [1153, 320] on img at bounding box center [1161, 316] width 16 height 26
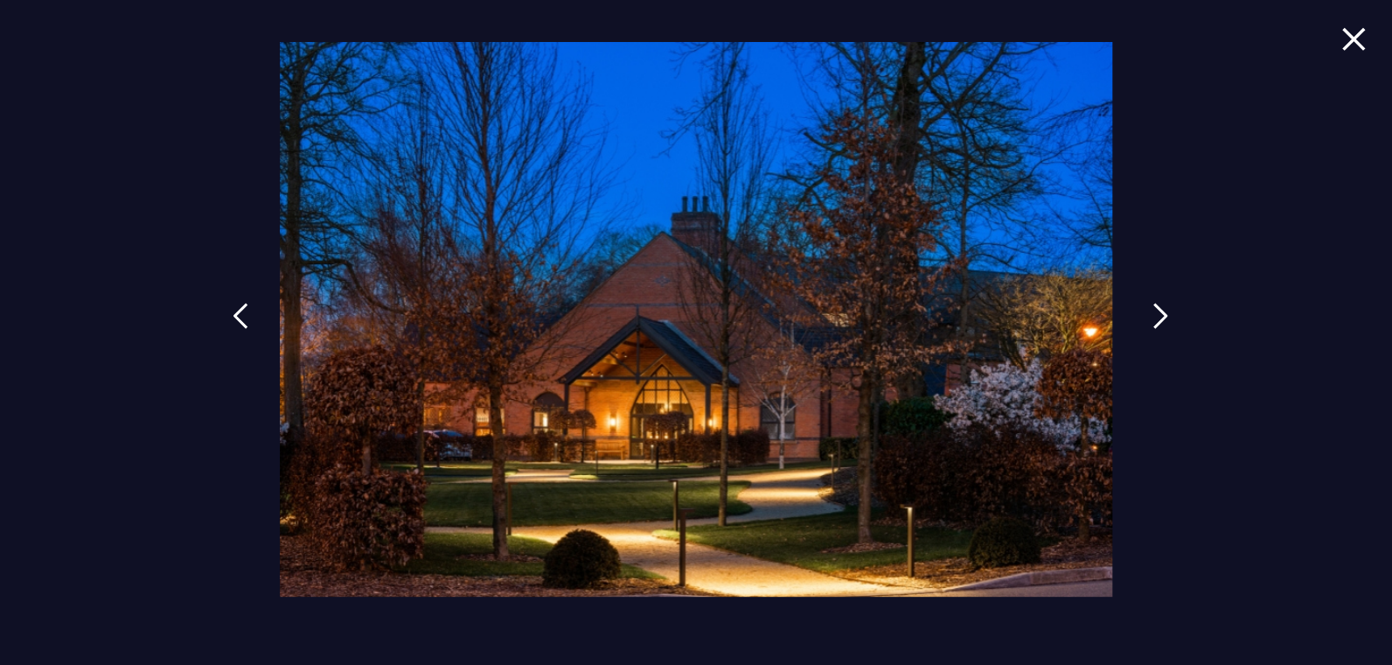
click at [1153, 320] on img at bounding box center [1161, 316] width 16 height 26
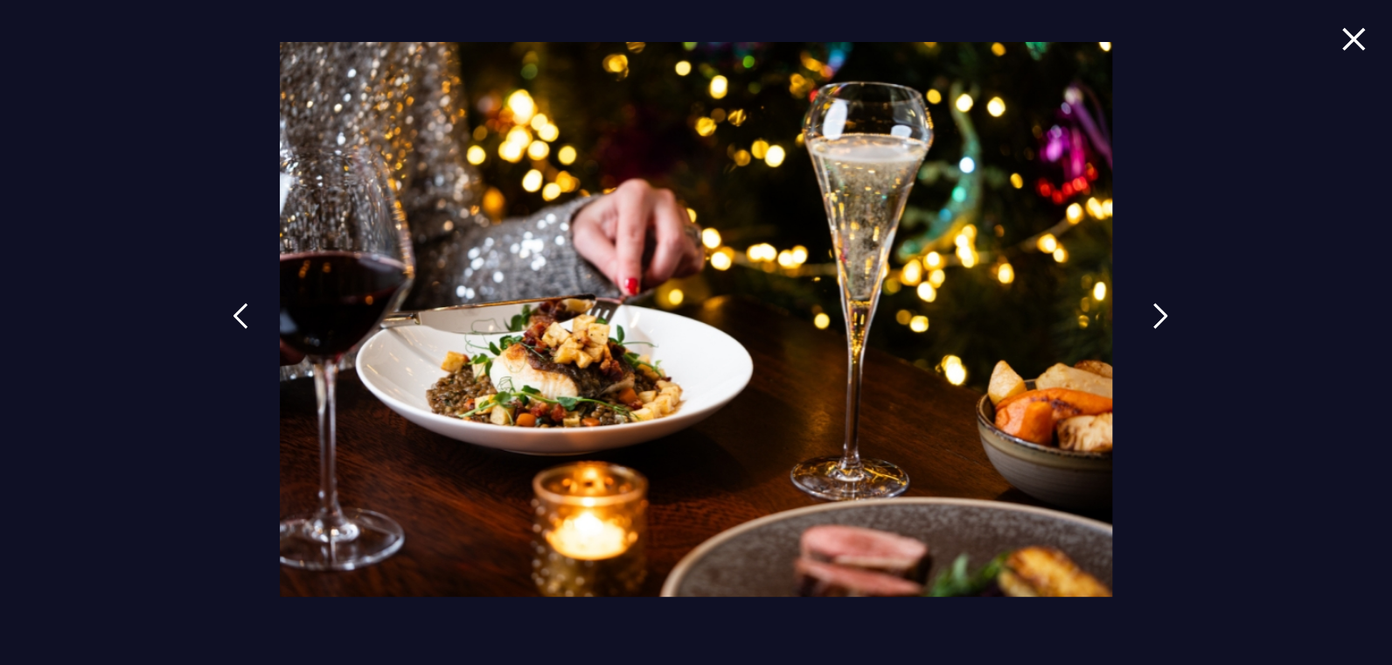
click at [1153, 320] on img at bounding box center [1161, 316] width 16 height 26
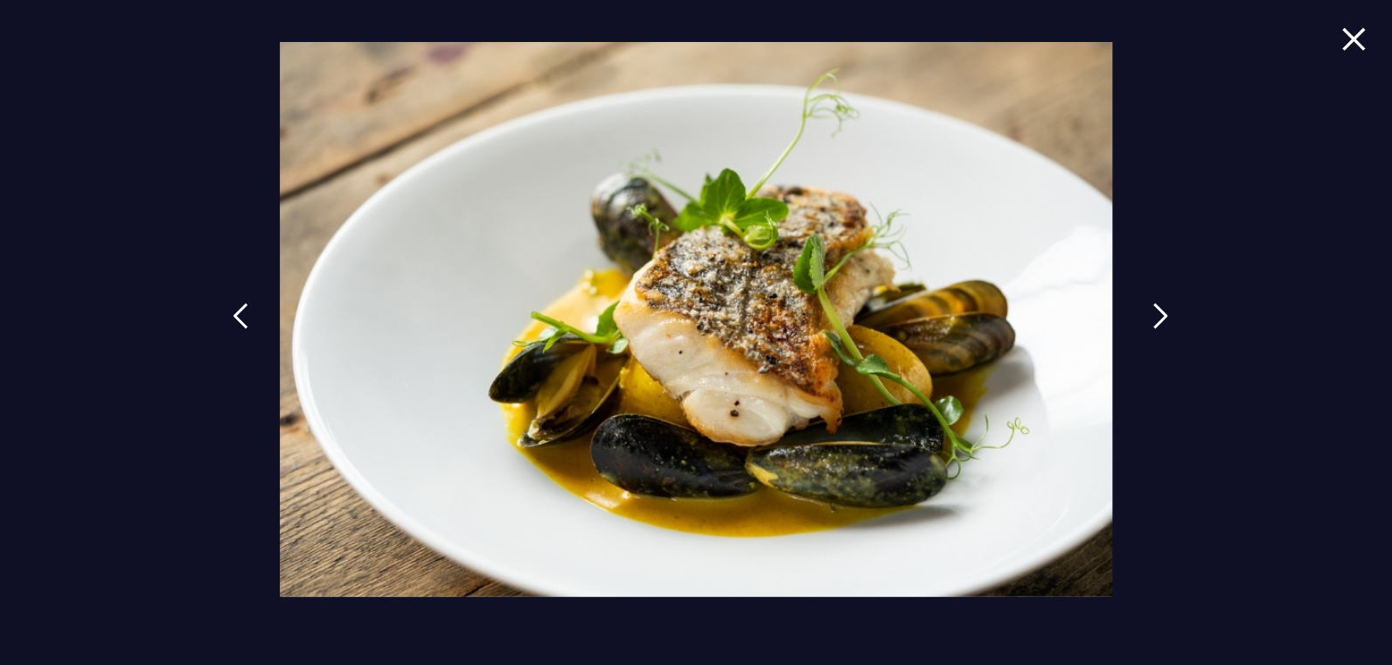
click at [1153, 320] on img at bounding box center [1161, 316] width 16 height 26
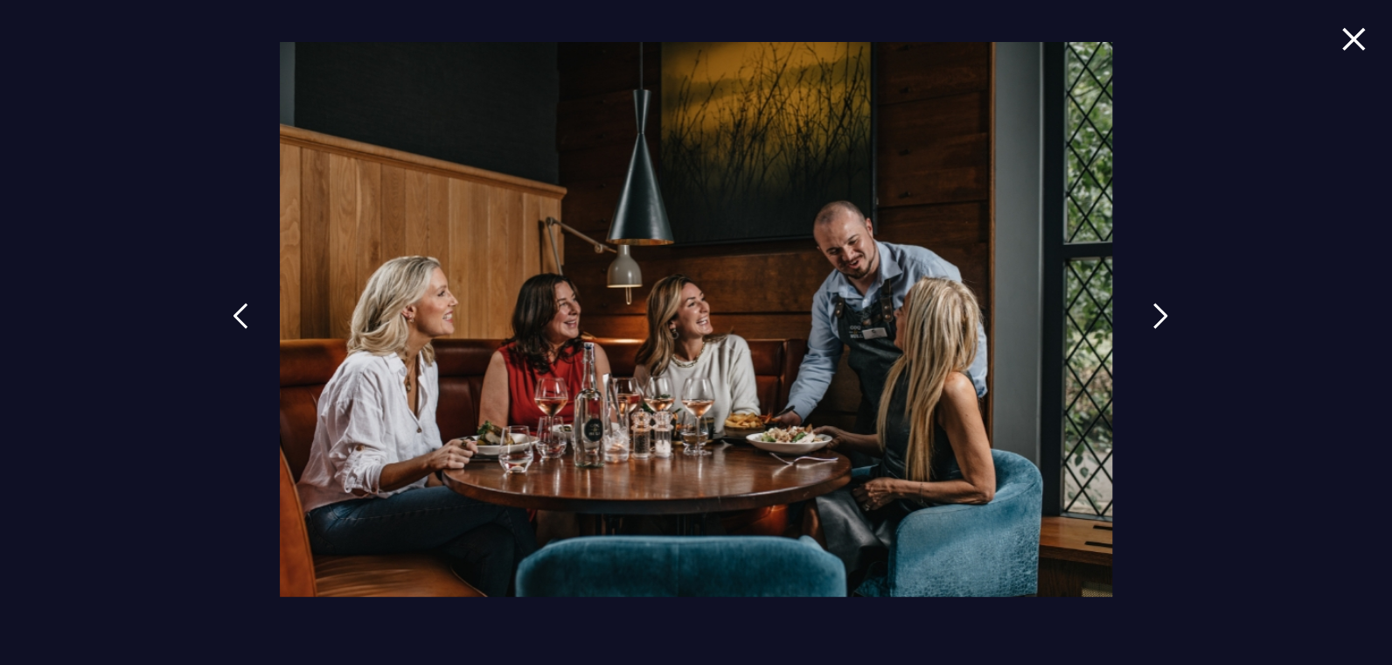
click at [1153, 320] on img at bounding box center [1161, 316] width 16 height 26
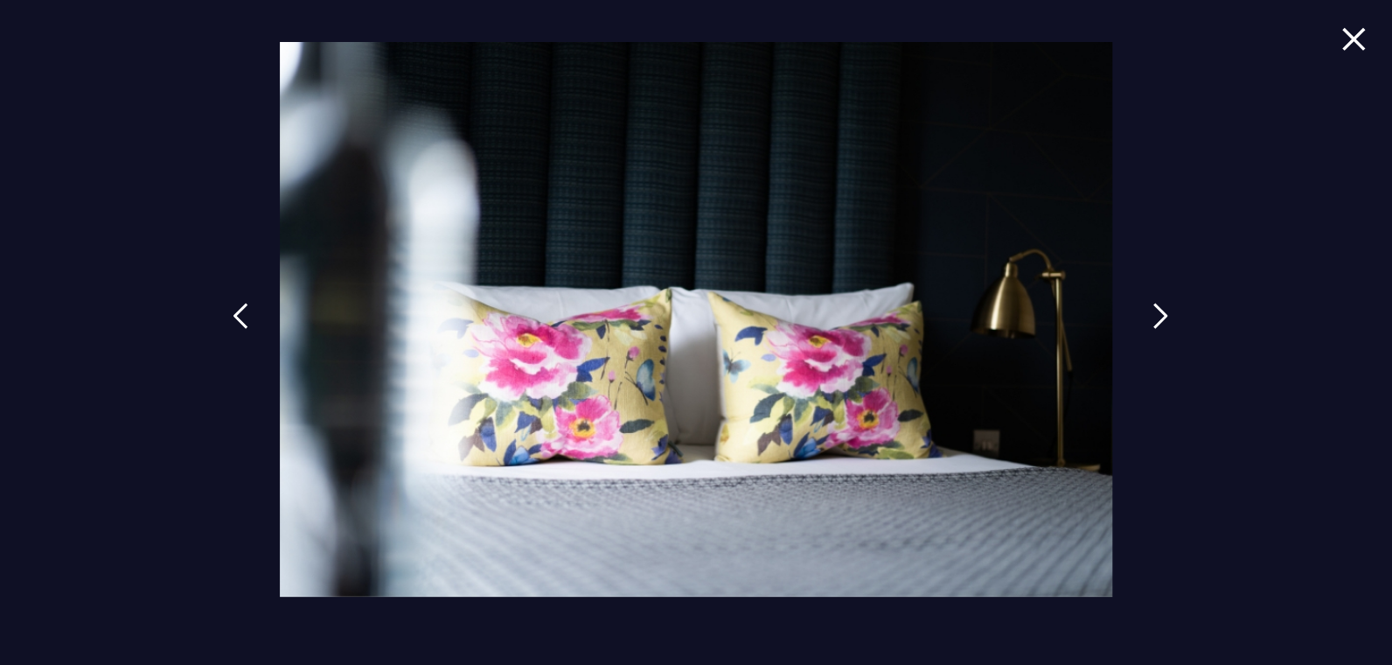
click at [1153, 320] on img at bounding box center [1161, 316] width 16 height 26
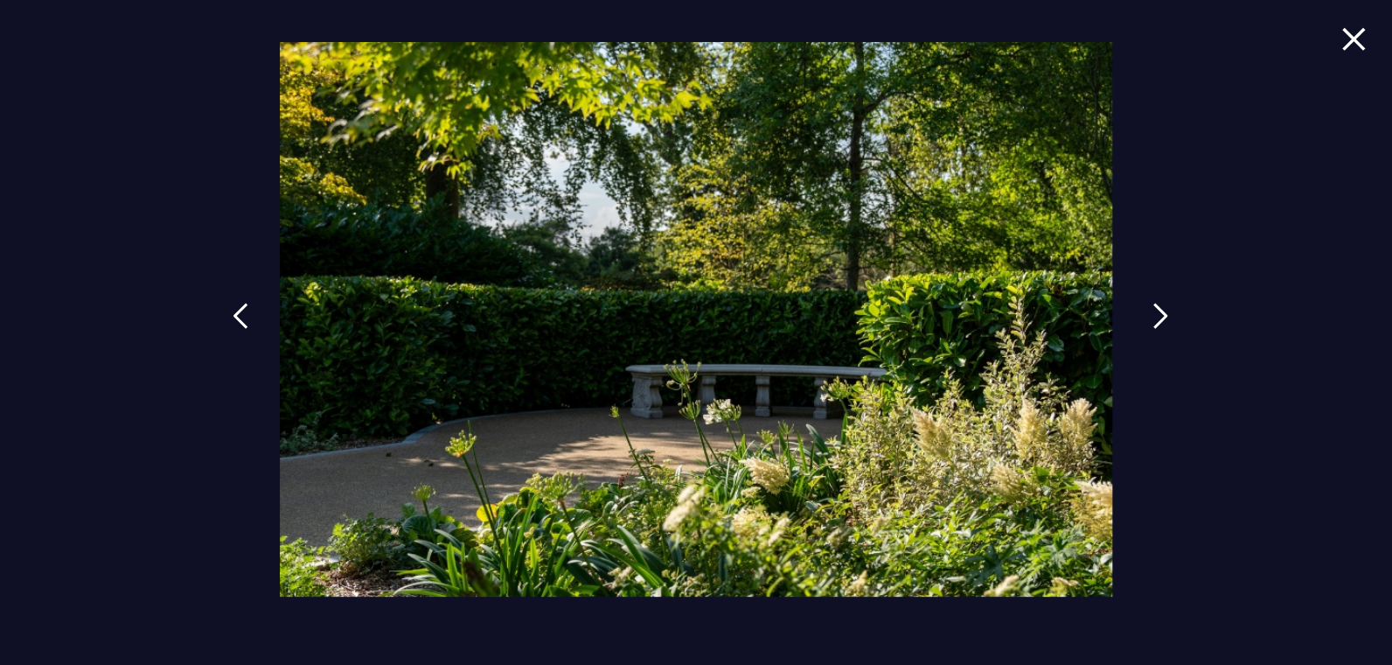
click at [1153, 320] on img at bounding box center [1161, 316] width 16 height 26
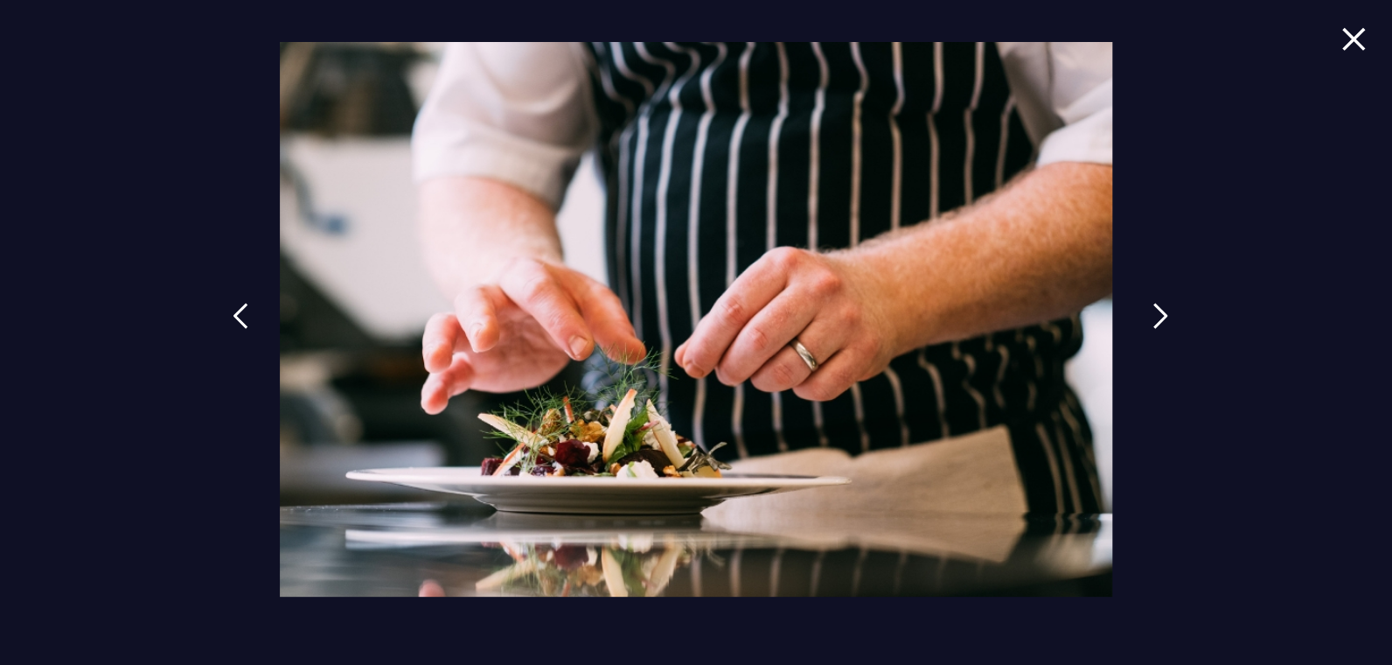
click at [1153, 320] on img at bounding box center [1161, 316] width 16 height 26
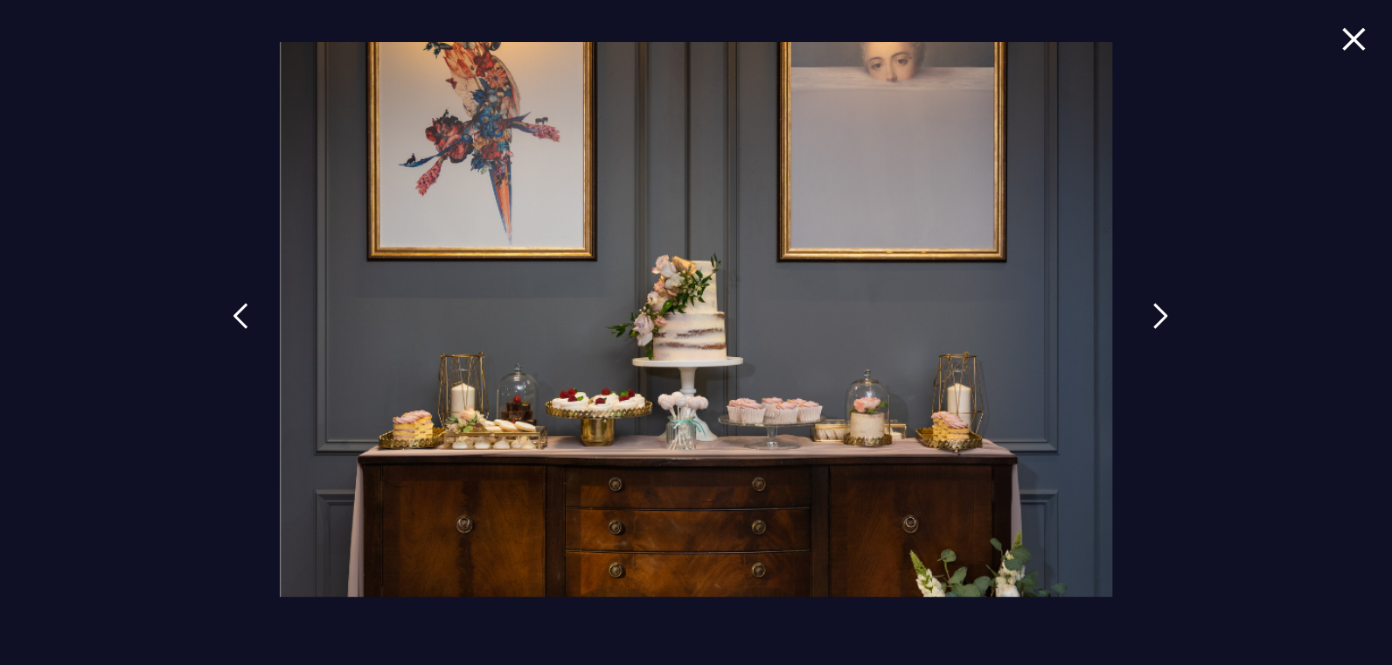
click at [1153, 320] on img at bounding box center [1161, 316] width 16 height 26
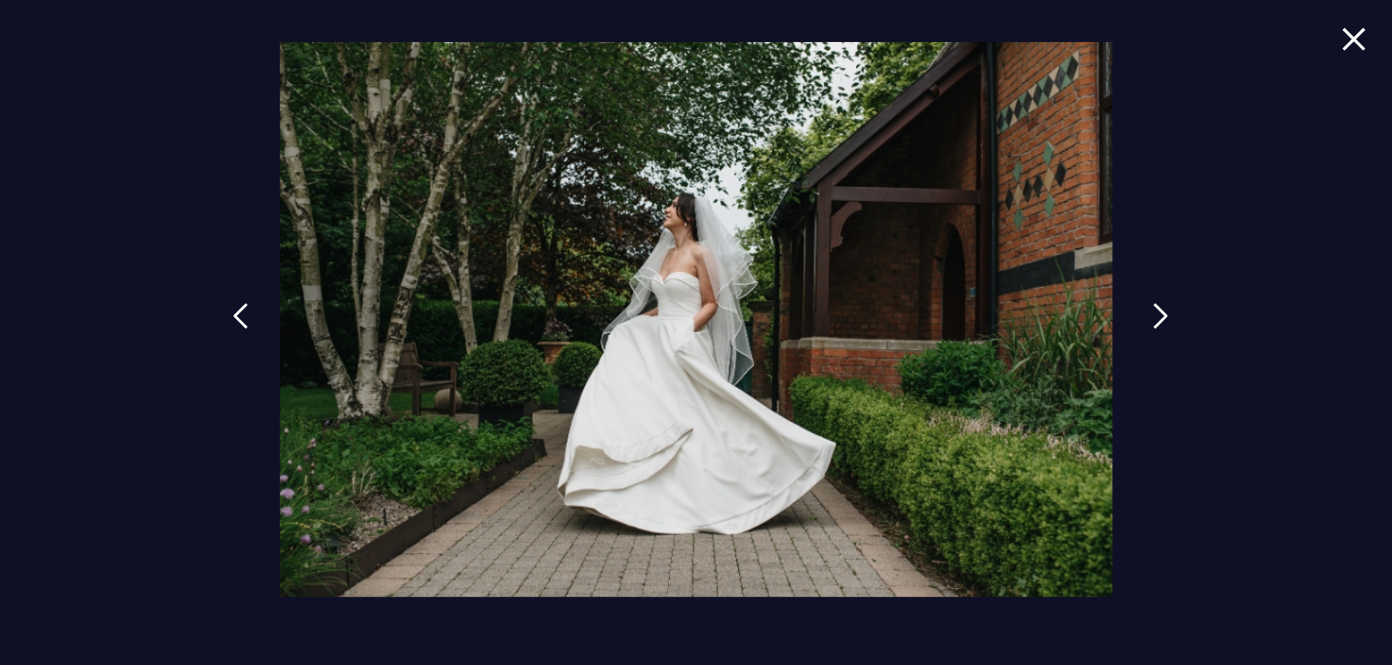
click at [1153, 320] on img at bounding box center [1161, 316] width 16 height 26
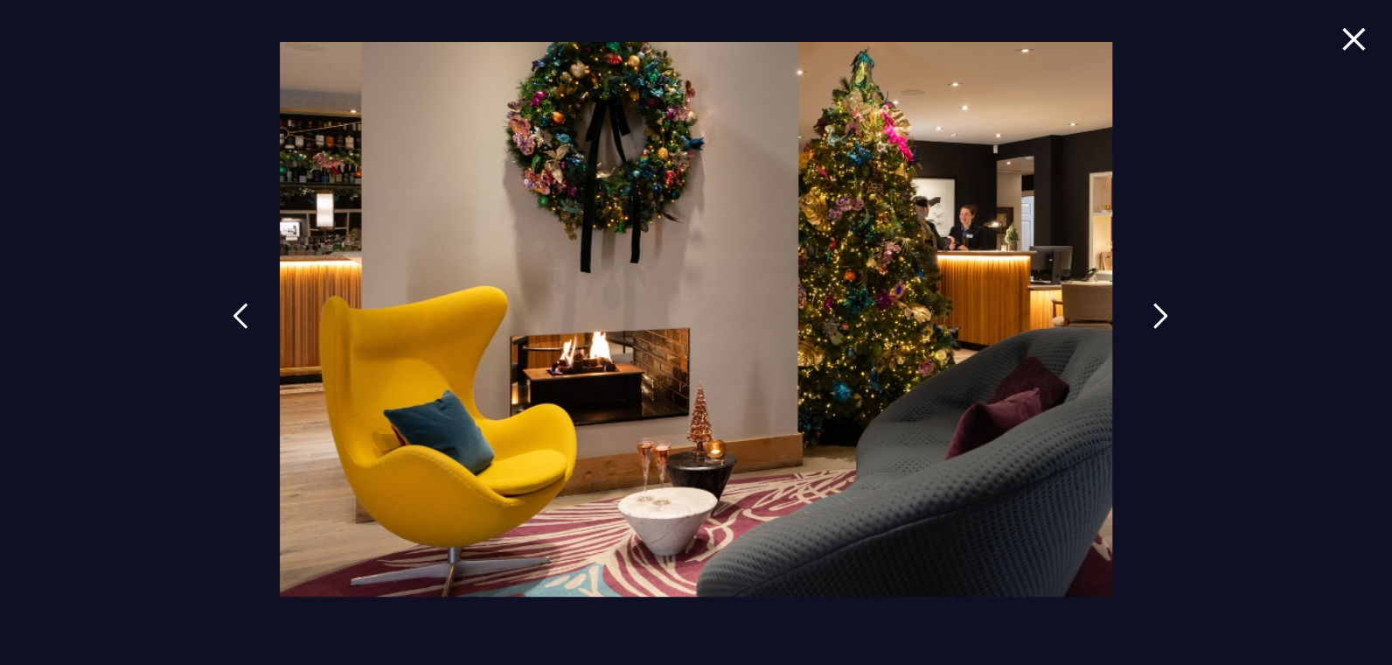
click at [1153, 320] on img at bounding box center [1161, 316] width 16 height 26
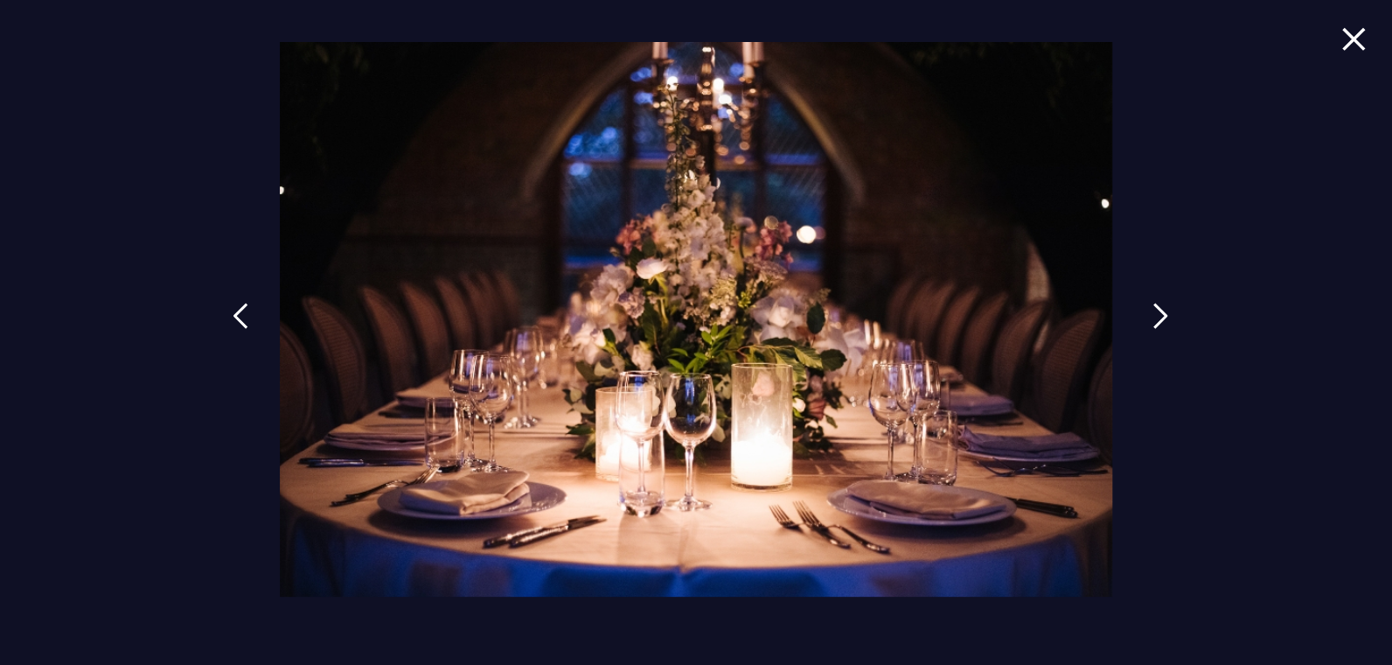
click at [1153, 320] on img at bounding box center [1161, 316] width 16 height 26
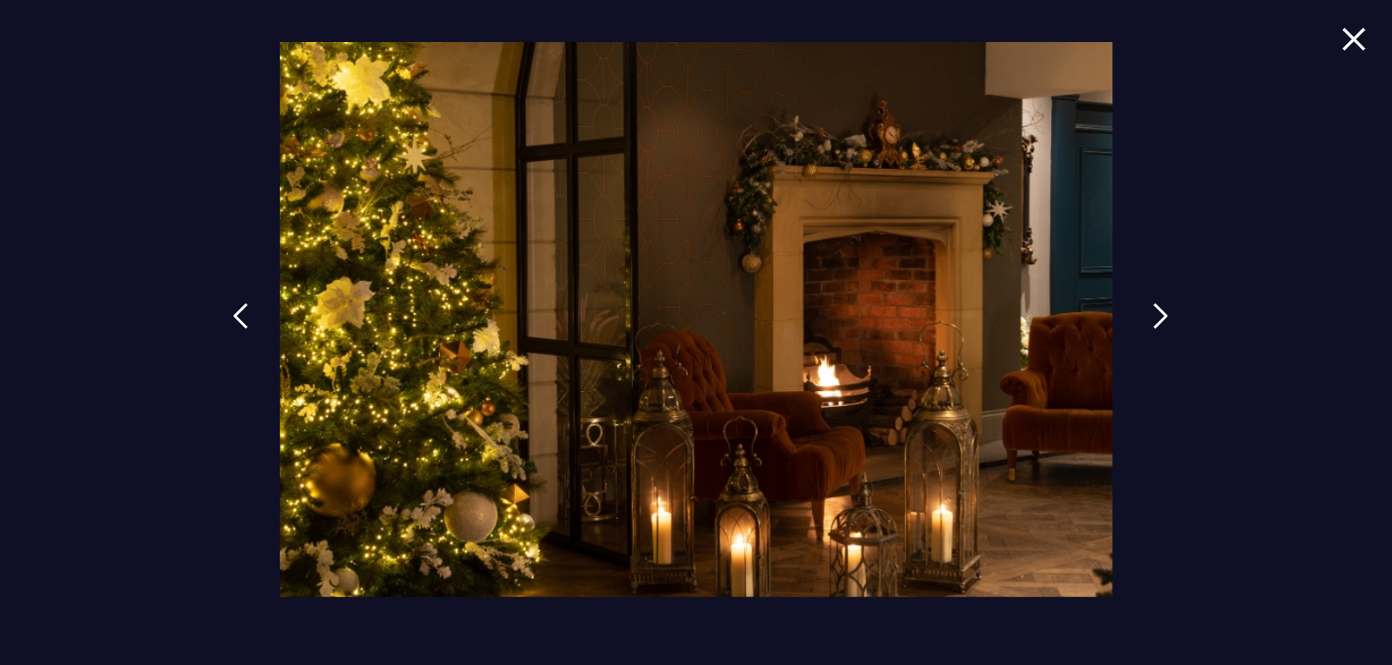
click at [1153, 320] on img at bounding box center [1161, 316] width 16 height 26
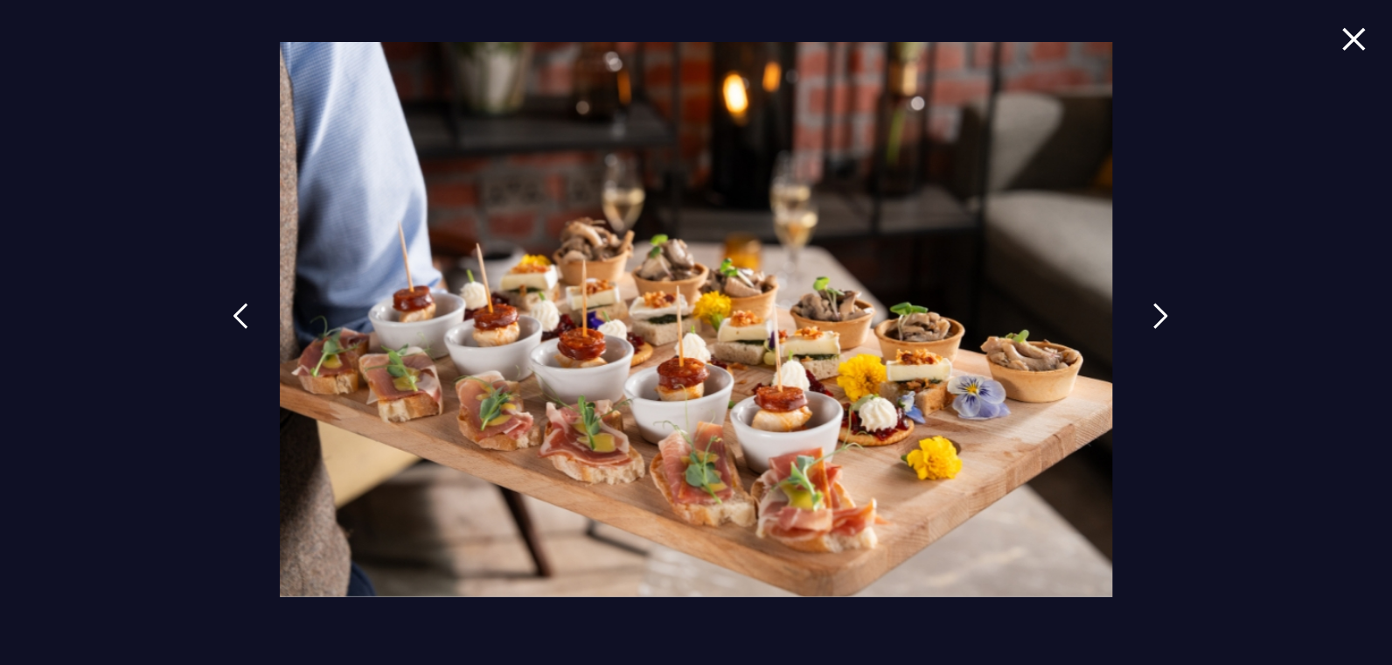
click at [1153, 320] on img at bounding box center [1161, 316] width 16 height 26
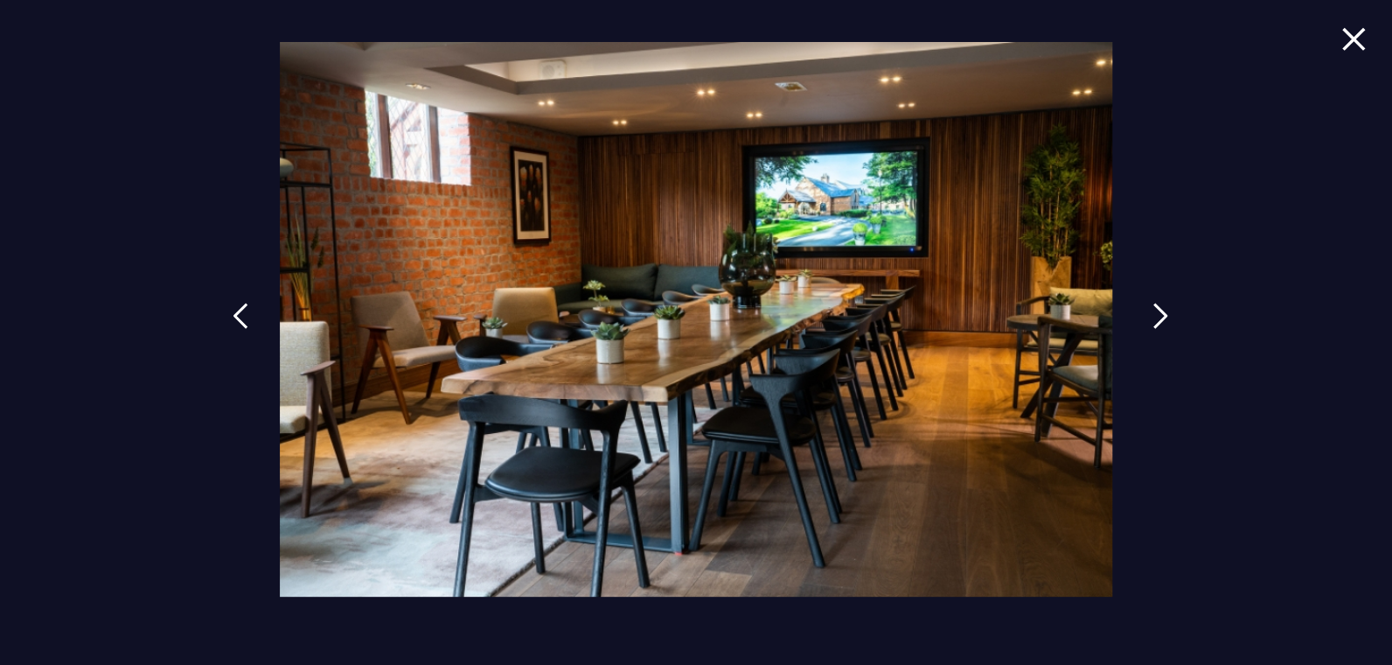
click at [1153, 320] on img at bounding box center [1161, 316] width 16 height 26
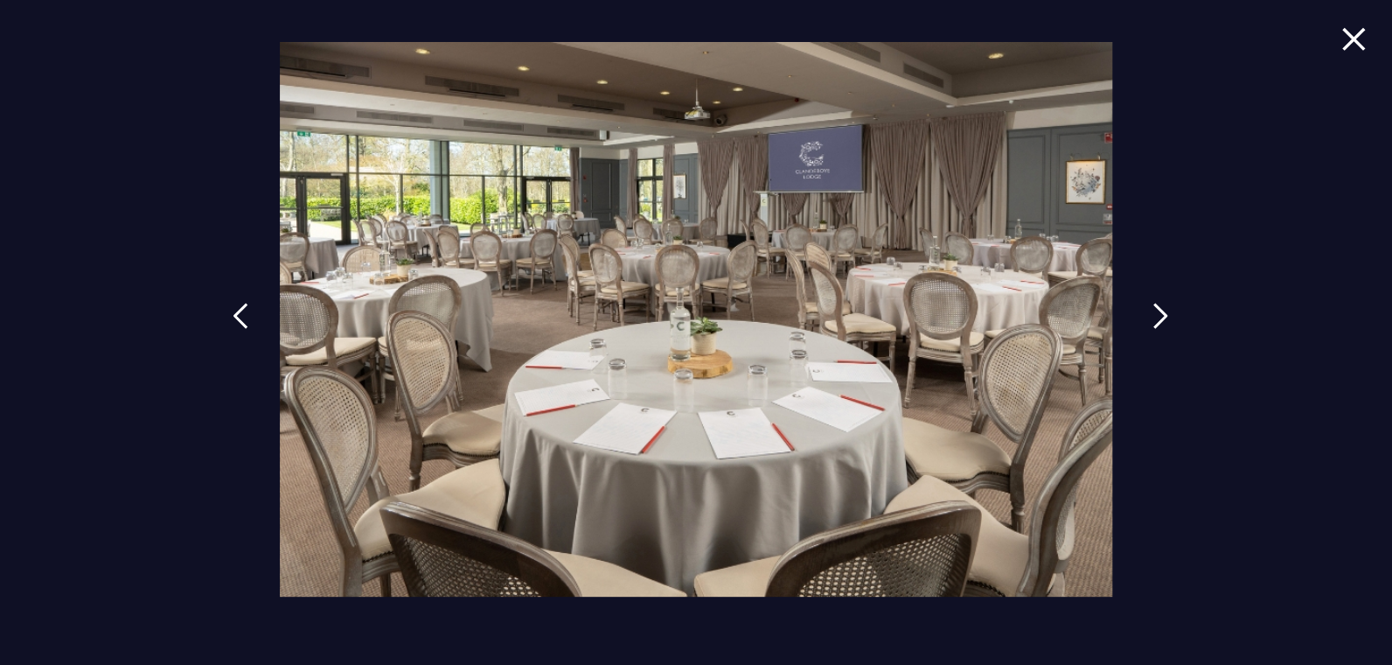
click at [1153, 320] on img at bounding box center [1161, 316] width 16 height 26
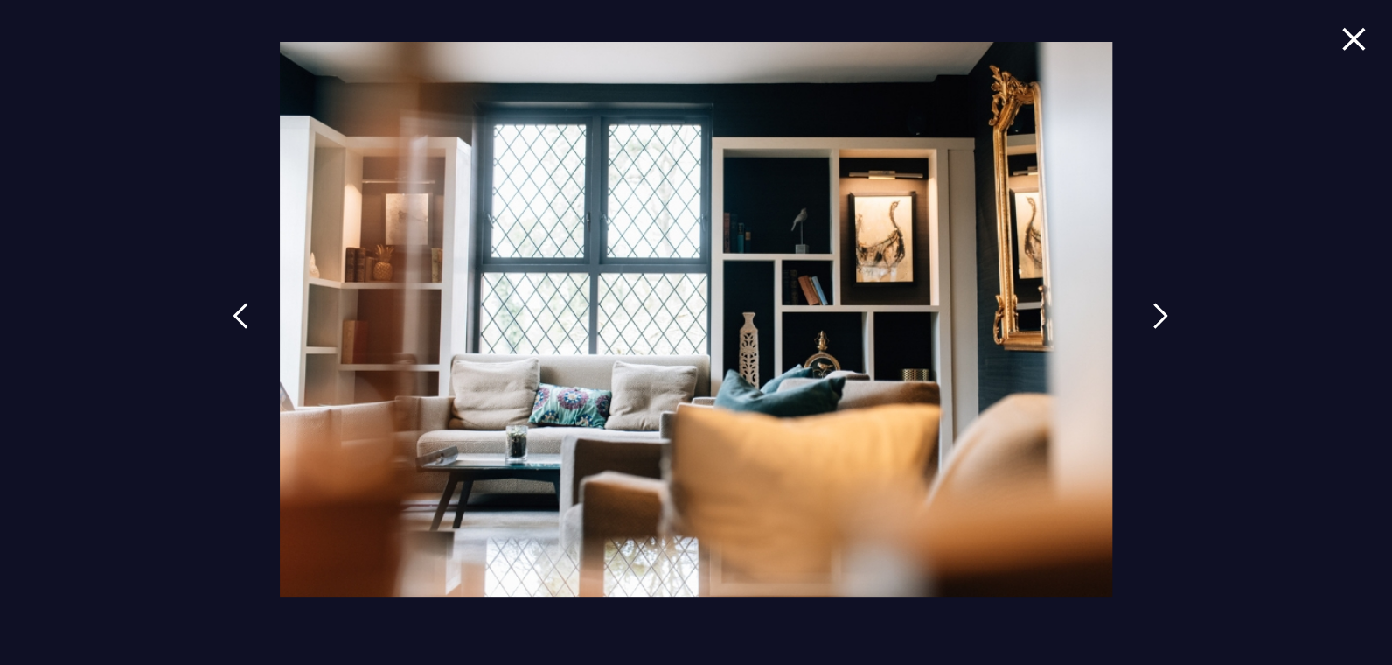
click at [1153, 320] on img at bounding box center [1161, 316] width 16 height 26
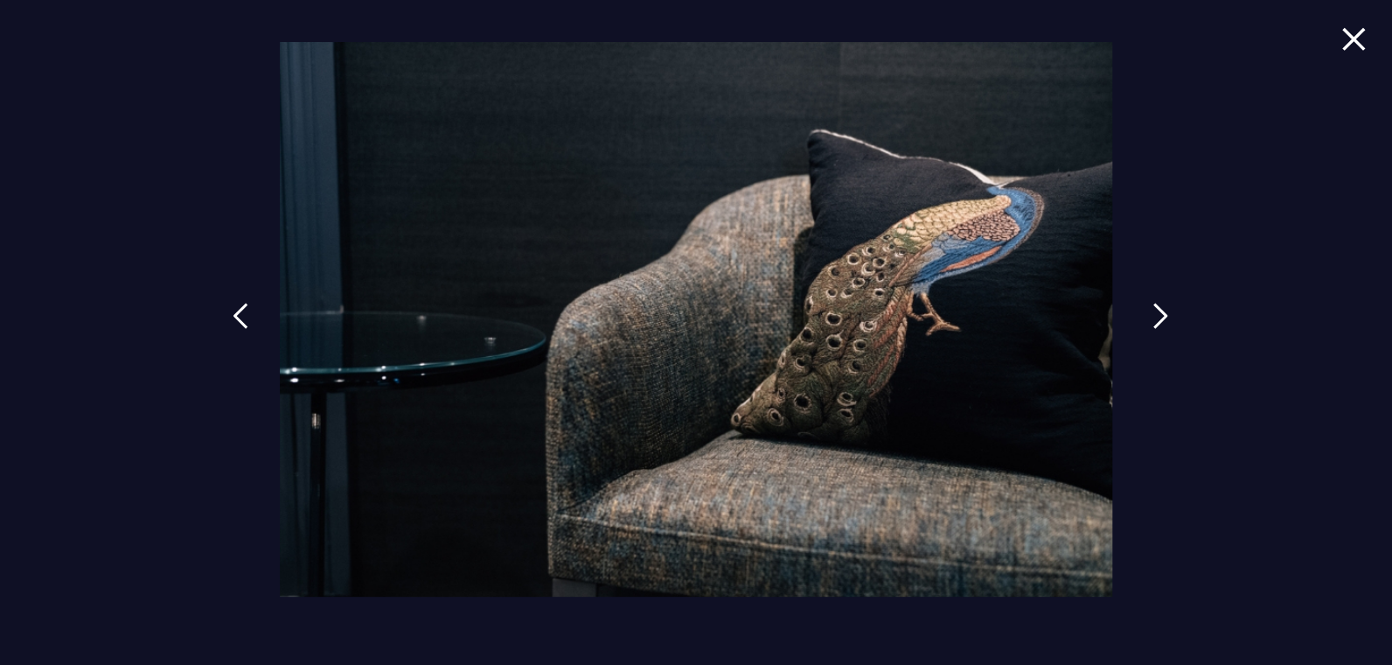
click at [1153, 320] on img at bounding box center [1161, 316] width 16 height 26
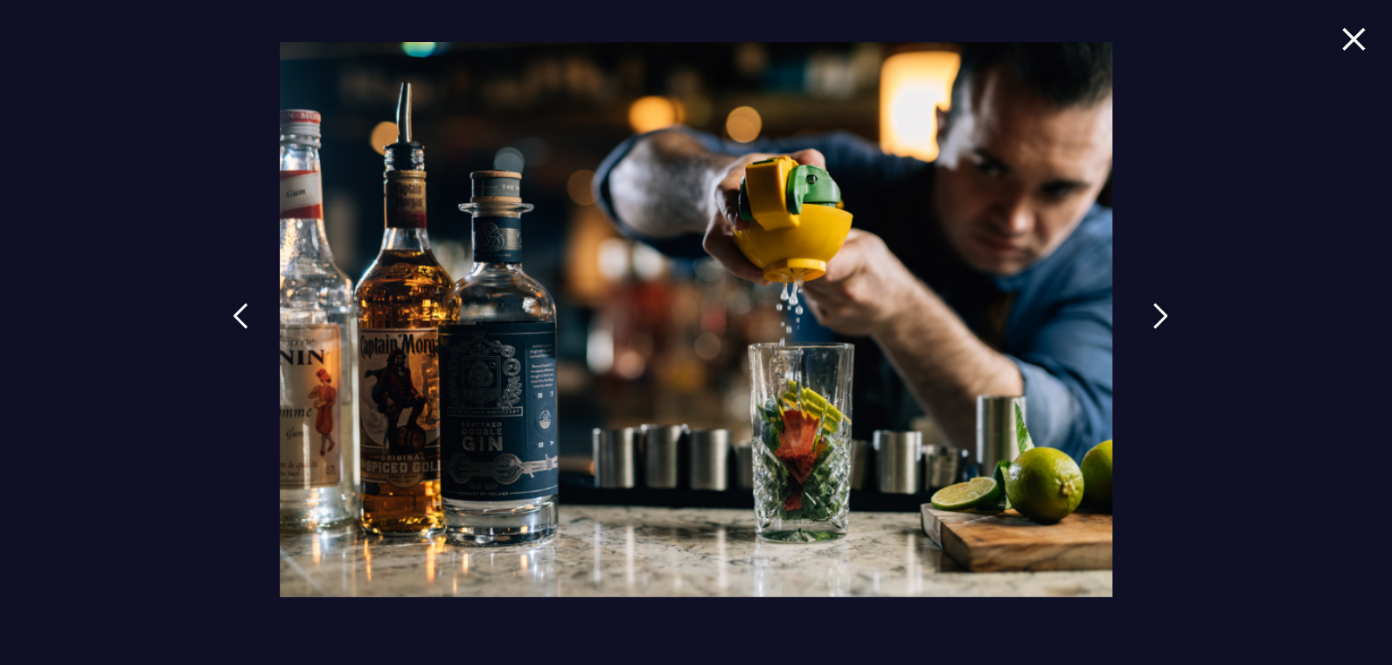
click at [1153, 321] on img at bounding box center [1161, 316] width 16 height 26
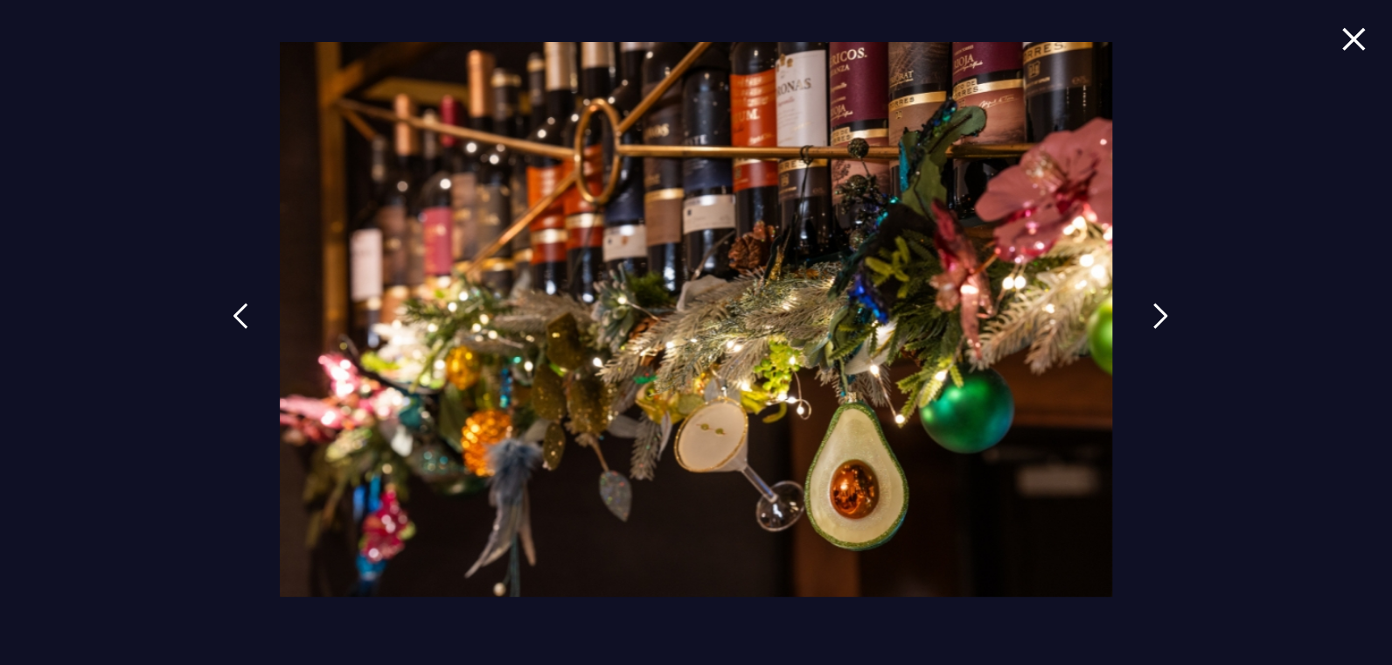
click at [1153, 321] on img at bounding box center [1161, 316] width 16 height 26
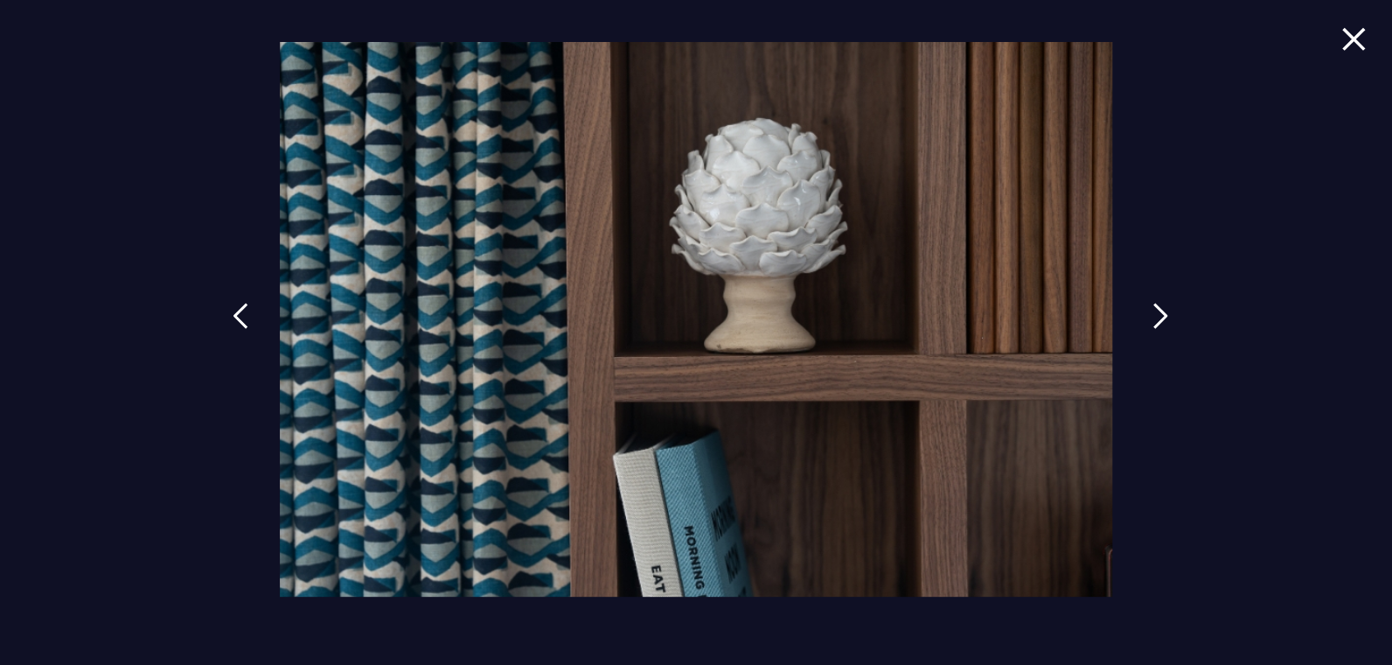
click at [1153, 321] on img at bounding box center [1161, 316] width 16 height 26
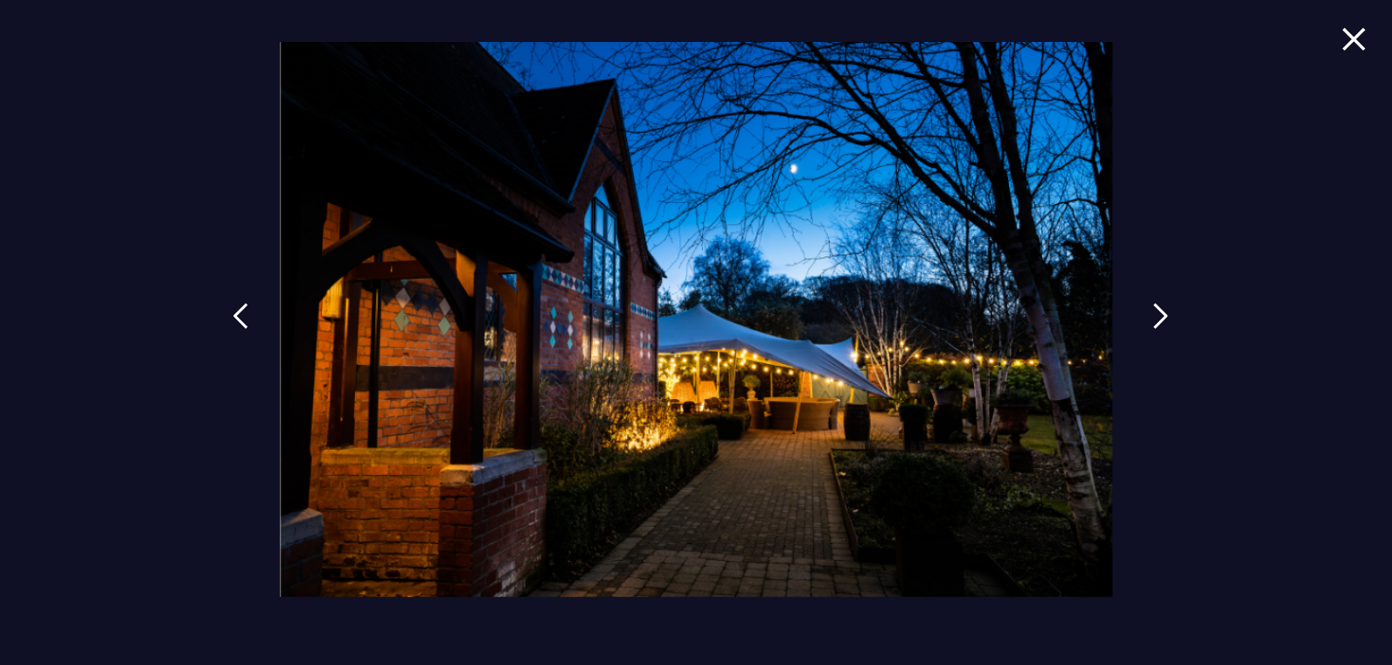
click at [1153, 321] on img at bounding box center [1161, 316] width 16 height 26
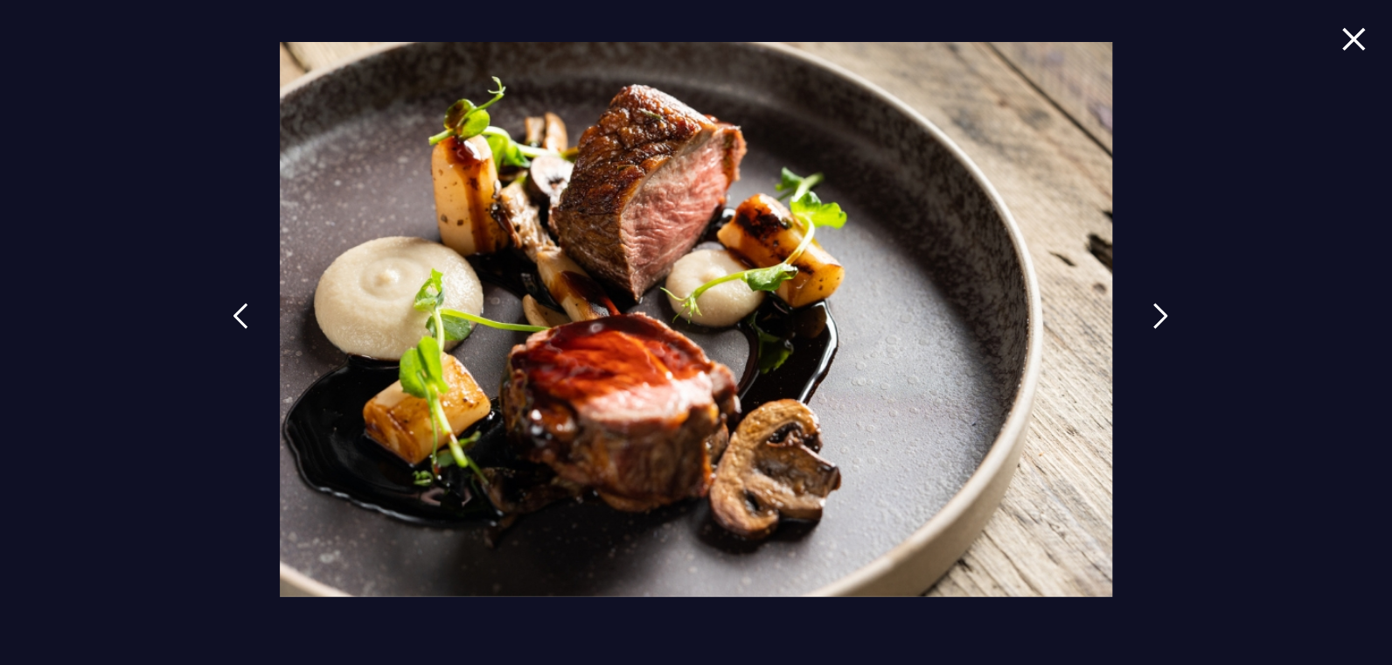
click at [1153, 321] on img at bounding box center [1161, 316] width 16 height 26
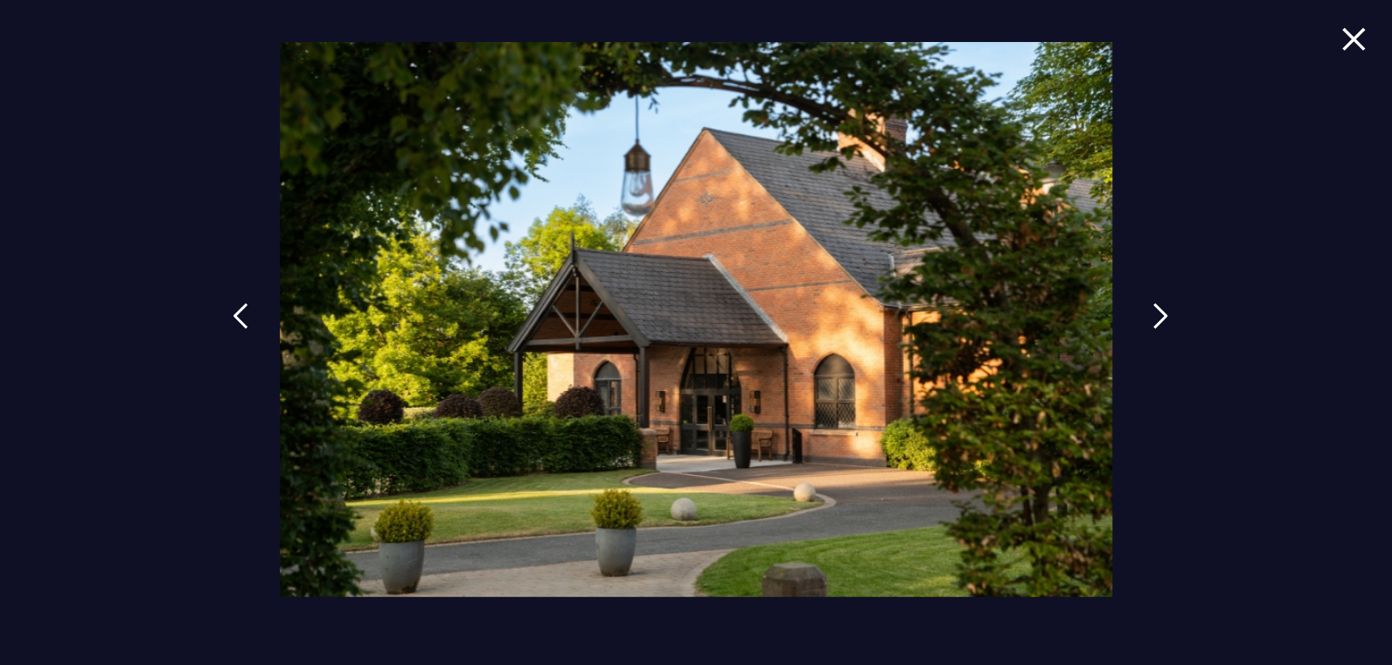
click at [1151, 322] on link at bounding box center [1161, 329] width 44 height 80
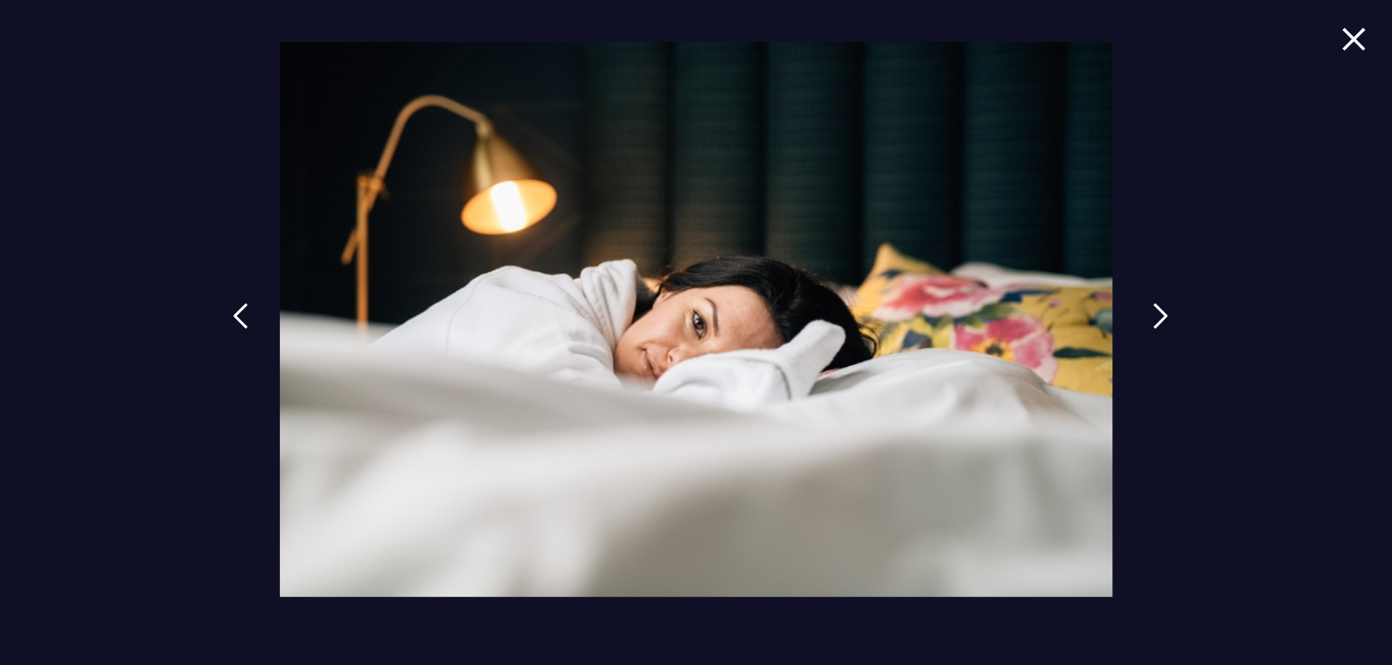
click at [1151, 322] on link at bounding box center [1161, 329] width 44 height 80
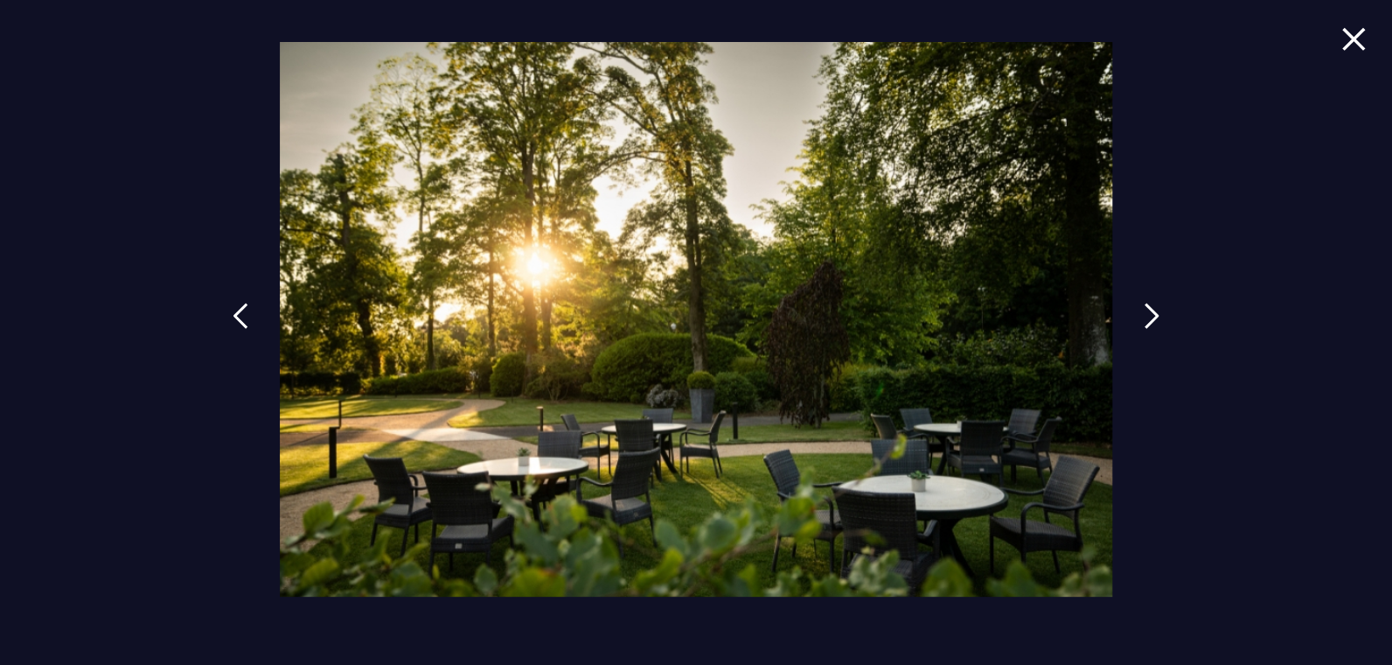
click at [1354, 34] on img at bounding box center [1353, 39] width 24 height 24
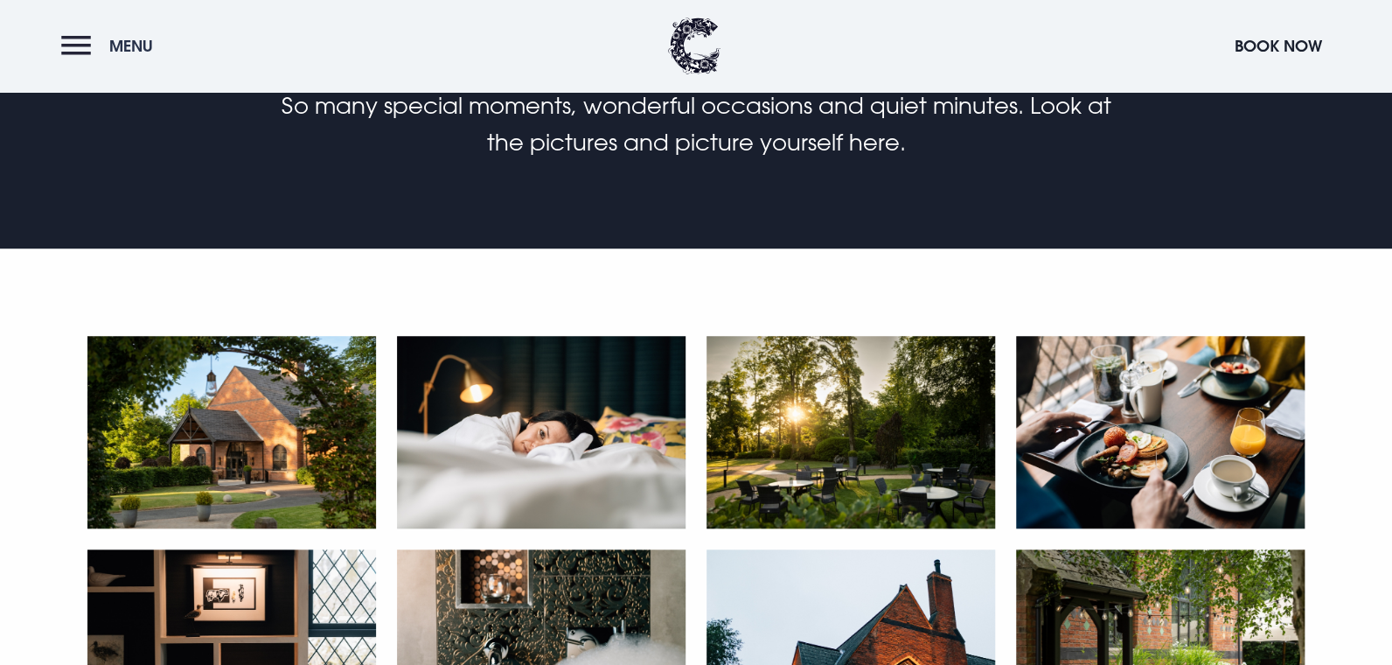
click at [79, 52] on button "Menu" at bounding box center [111, 46] width 101 height 38
